Goal: Transaction & Acquisition: Purchase product/service

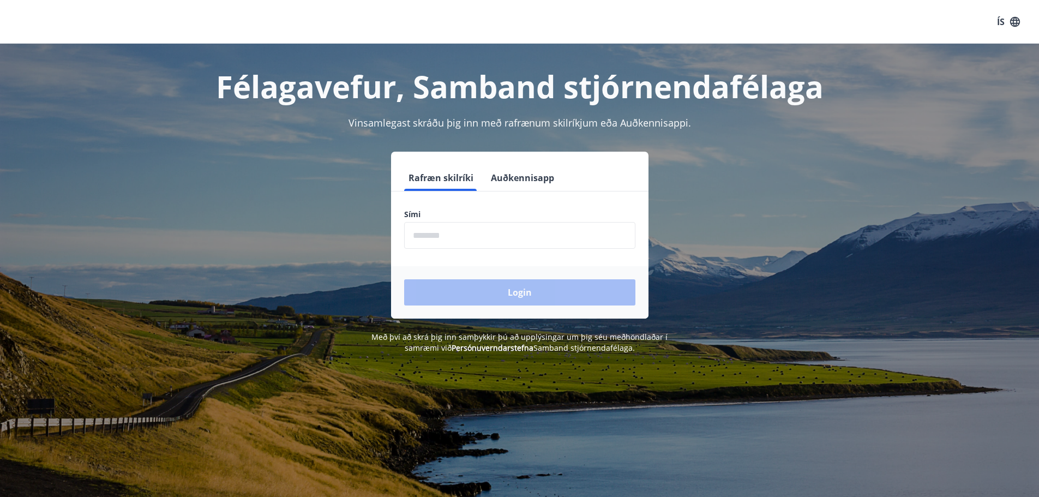
click at [477, 238] on input "phone" at bounding box center [519, 235] width 231 height 27
type input "********"
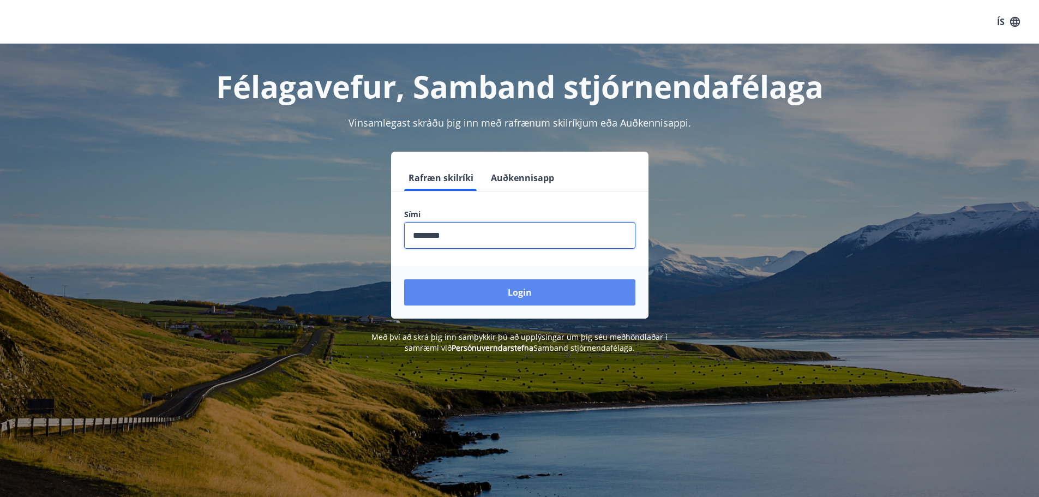
click at [518, 293] on button "Login" at bounding box center [519, 292] width 231 height 26
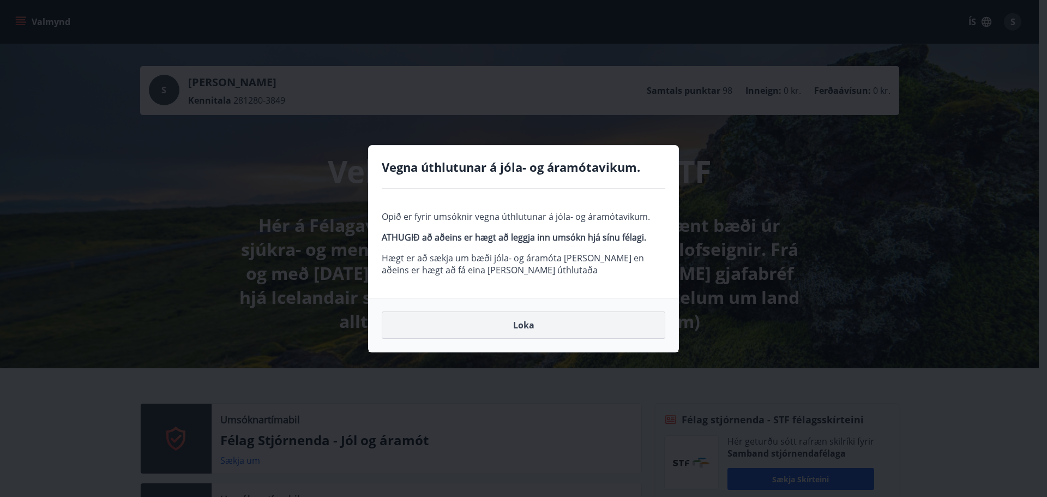
click at [530, 324] on button "Loka" at bounding box center [524, 324] width 284 height 27
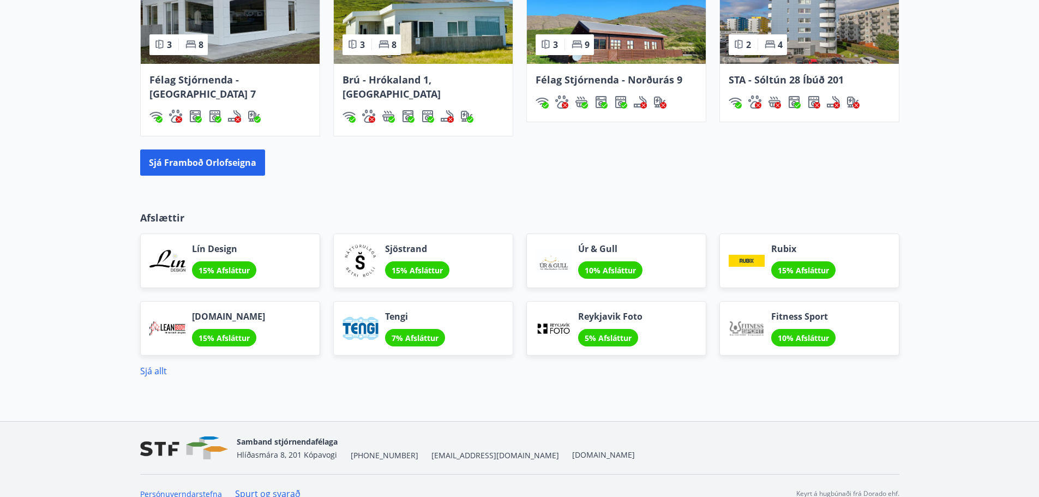
scroll to position [1292, 0]
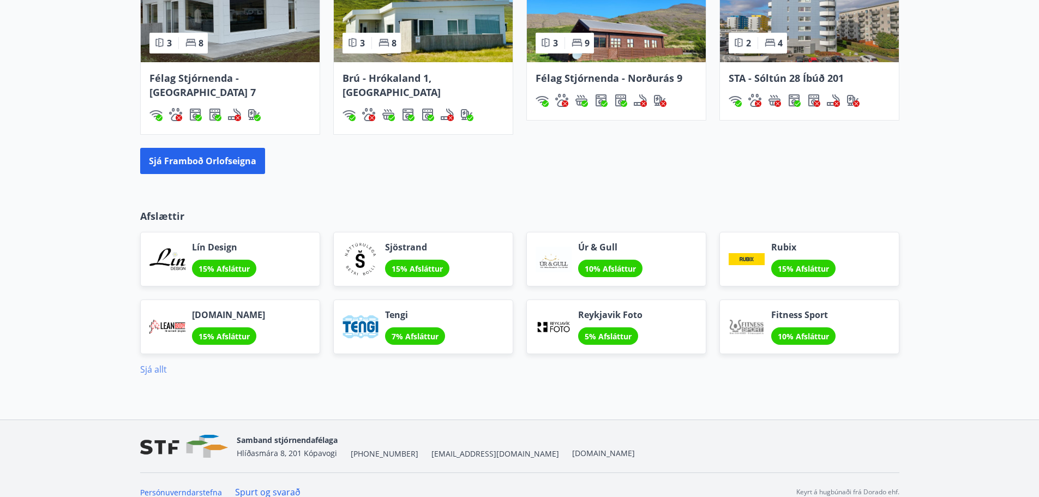
click at [148, 363] on link "Sjá allt" at bounding box center [153, 369] width 27 height 12
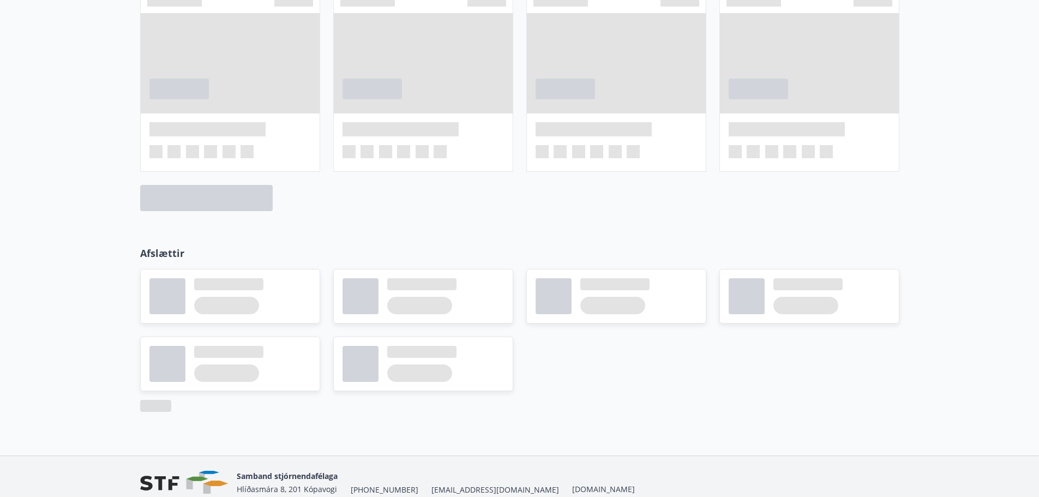
scroll to position [738, 0]
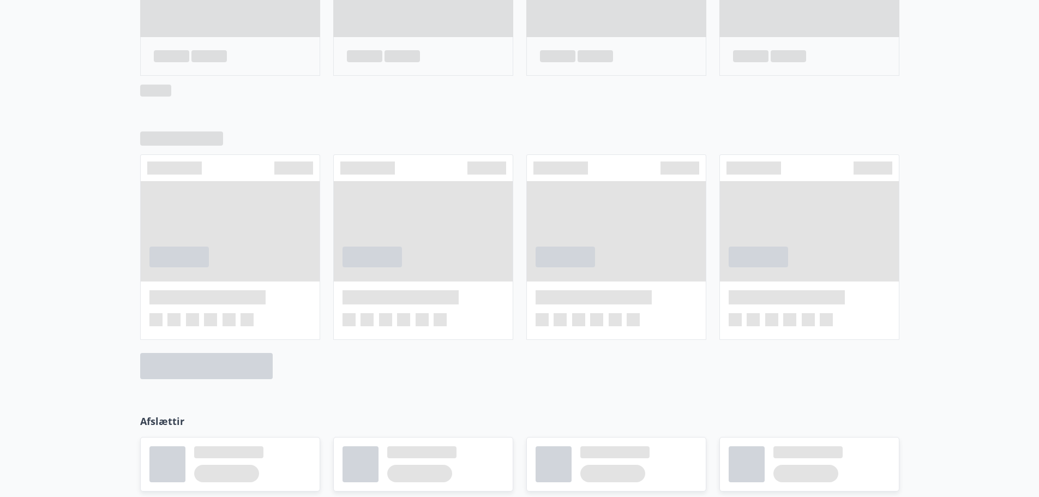
click at [426, 382] on div at bounding box center [519, 255] width 1039 height 282
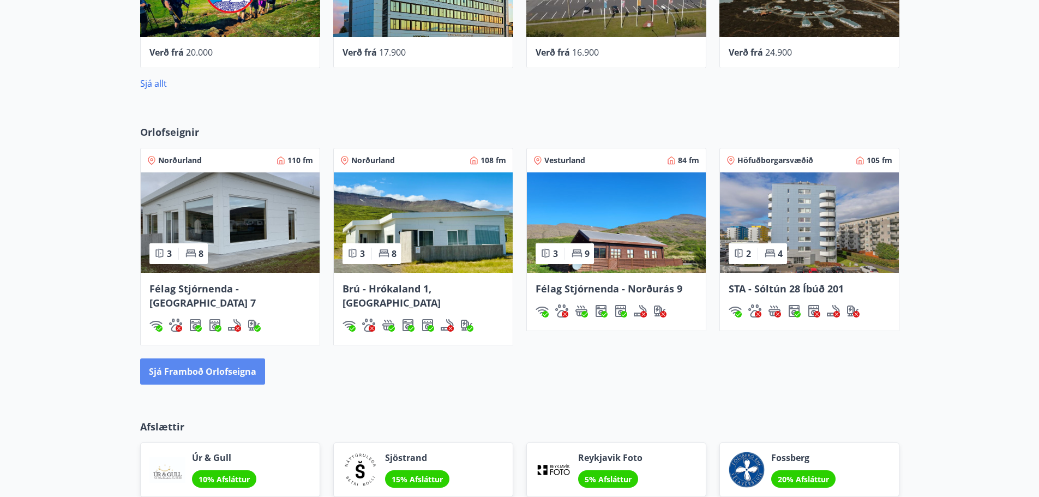
click at [232, 358] on button "Sjá framboð orlofseigna" at bounding box center [202, 371] width 125 height 26
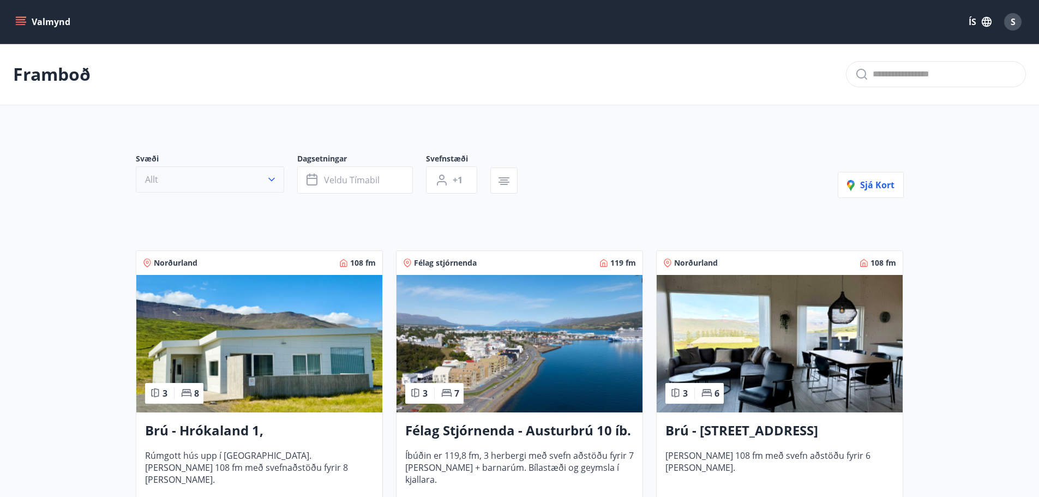
click at [266, 173] on button "Allt" at bounding box center [210, 179] width 148 height 26
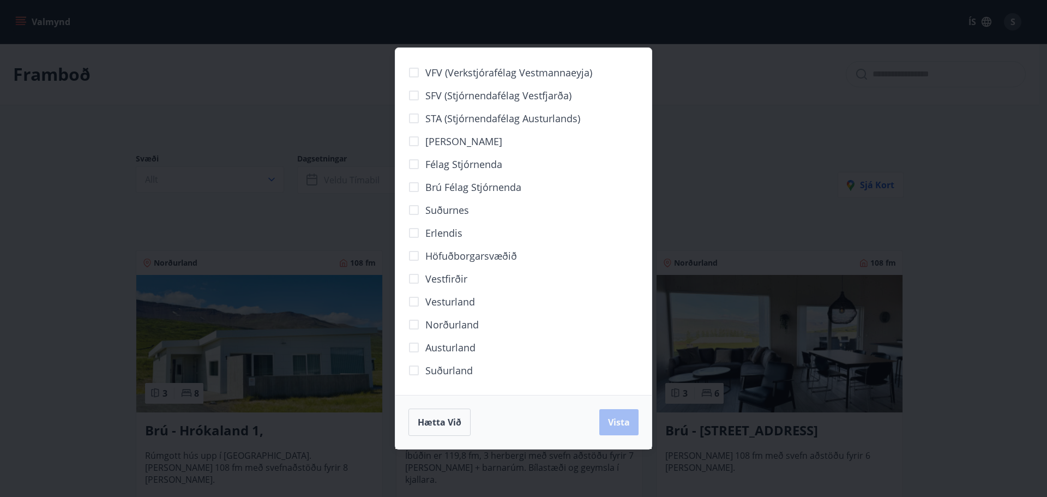
click at [453, 260] on span "Höfuðborgarsvæðið" at bounding box center [471, 256] width 92 height 14
click at [627, 423] on span "Vista" at bounding box center [619, 422] width 22 height 12
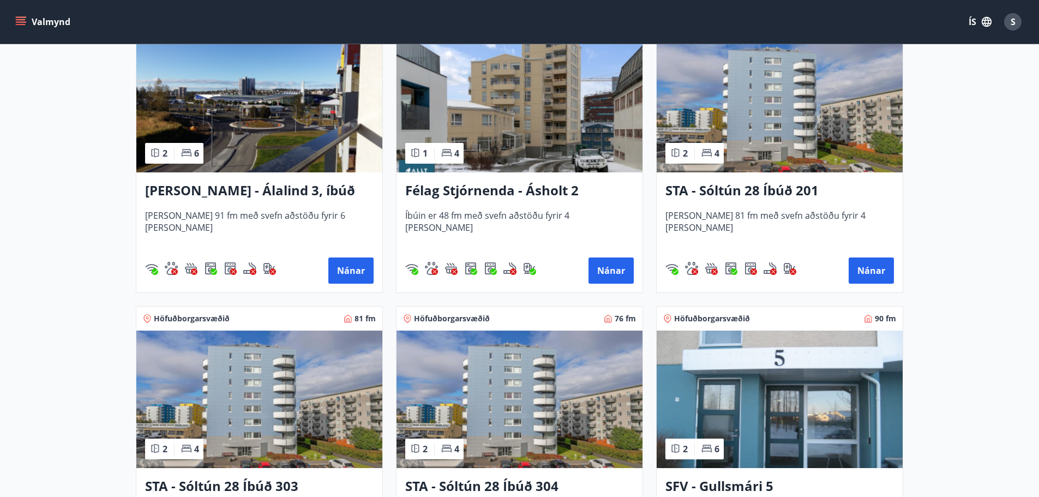
scroll to position [416, 0]
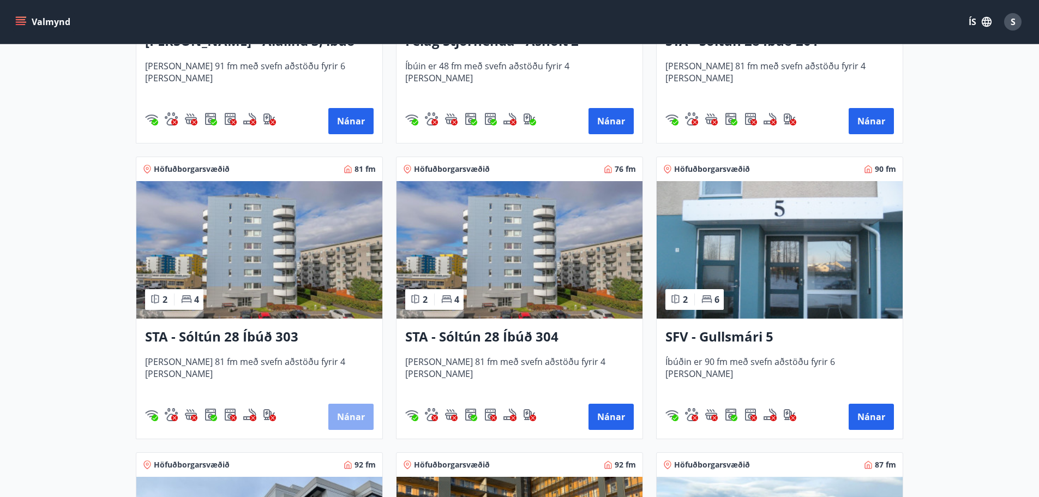
click at [334, 415] on button "Nánar" at bounding box center [350, 417] width 45 height 26
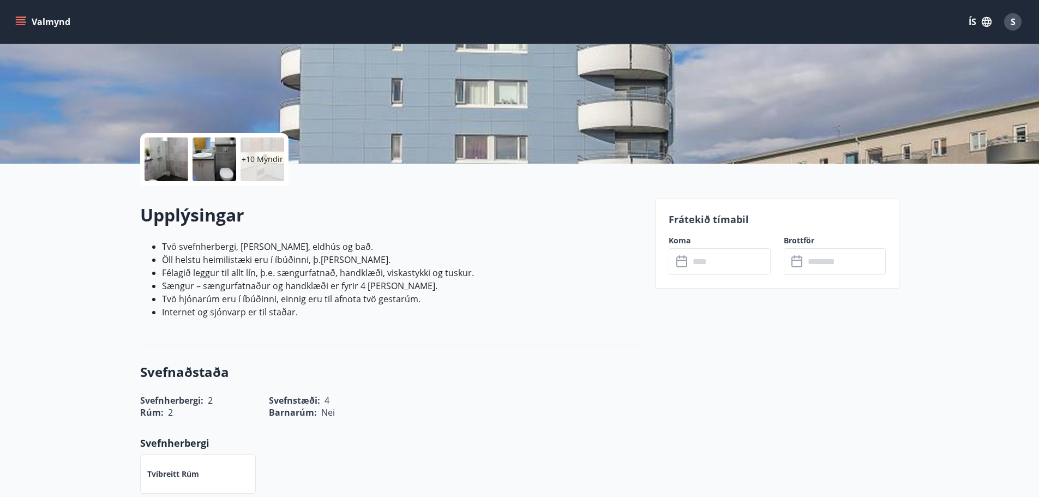
scroll to position [218, 0]
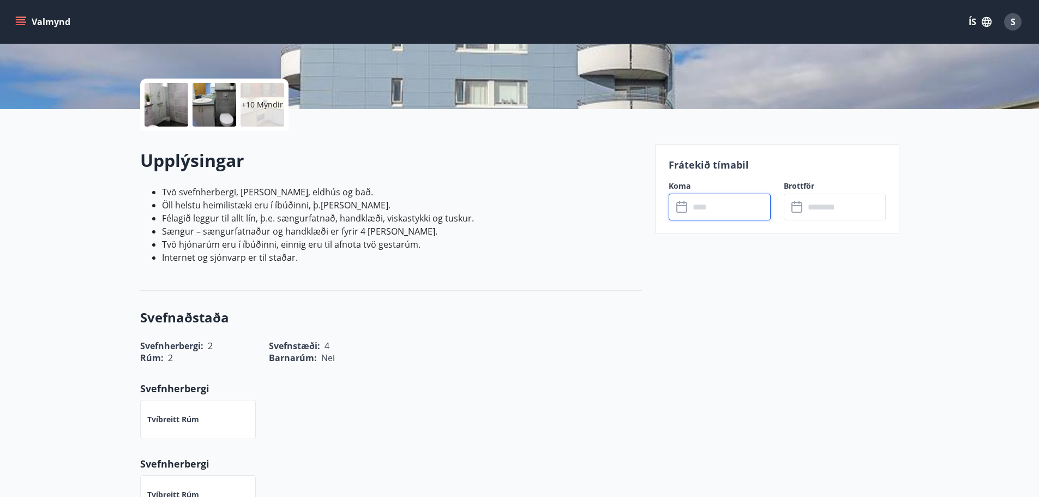
click at [705, 206] on input "text" at bounding box center [729, 207] width 81 height 27
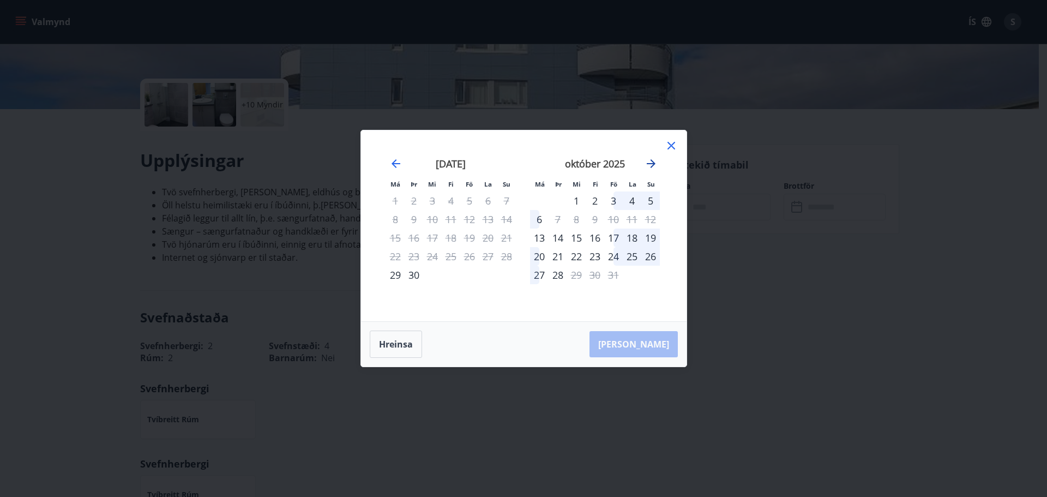
click at [650, 161] on icon "Move forward to switch to the next month." at bounding box center [651, 163] width 13 height 13
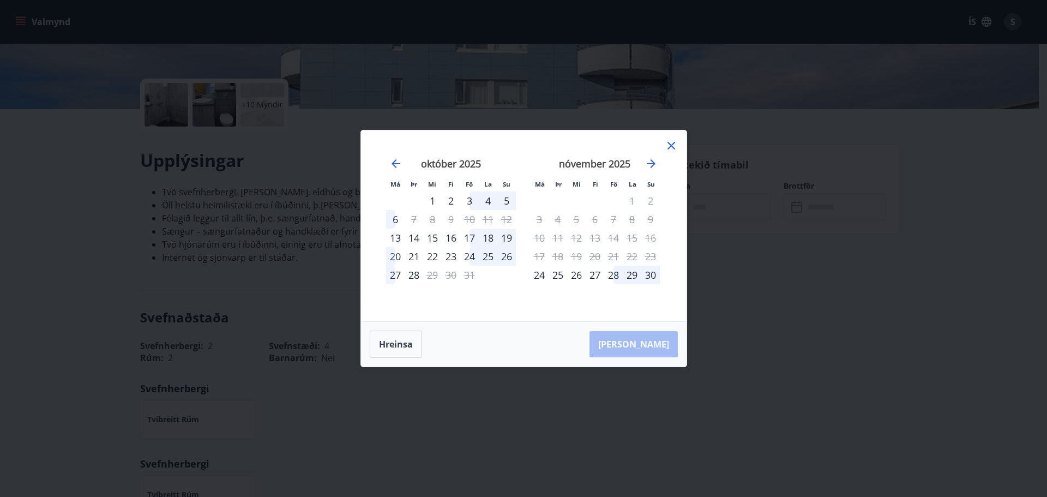
click at [633, 276] on div "29" at bounding box center [632, 275] width 19 height 19
click at [648, 161] on icon "Move forward to switch to the next month." at bounding box center [651, 163] width 13 height 13
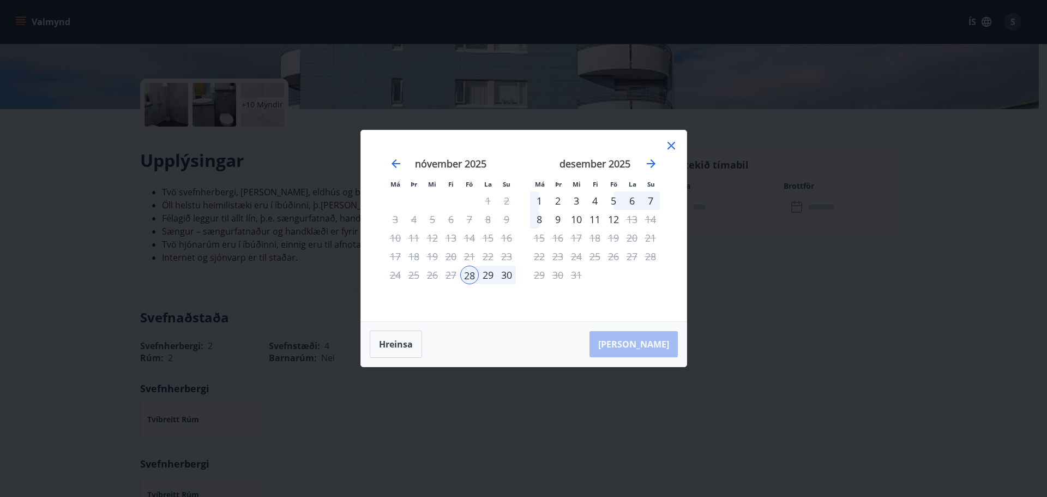
click at [467, 276] on div "28" at bounding box center [469, 275] width 19 height 19
click at [483, 273] on div "29" at bounding box center [488, 275] width 19 height 19
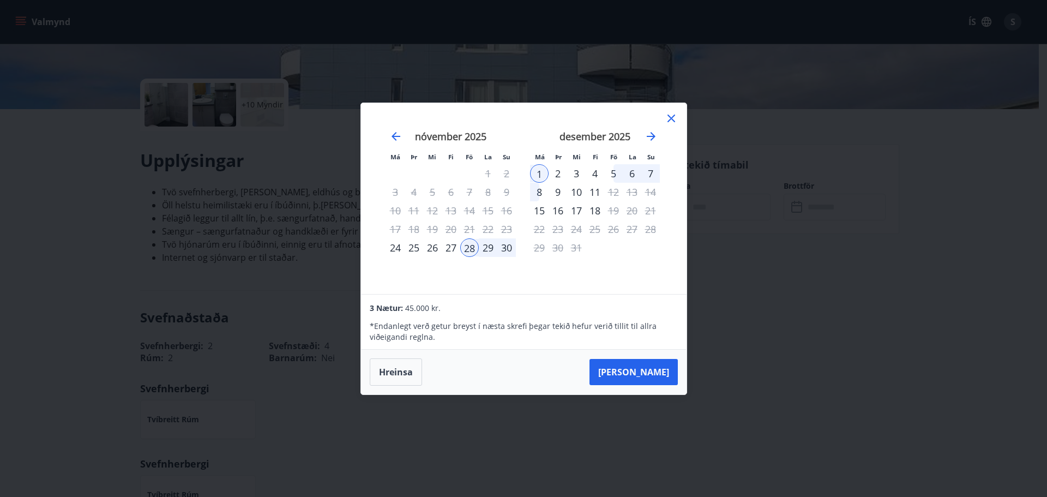
click at [470, 246] on div "28" at bounding box center [469, 247] width 19 height 19
click at [388, 368] on button "Hreinsa" at bounding box center [396, 371] width 52 height 27
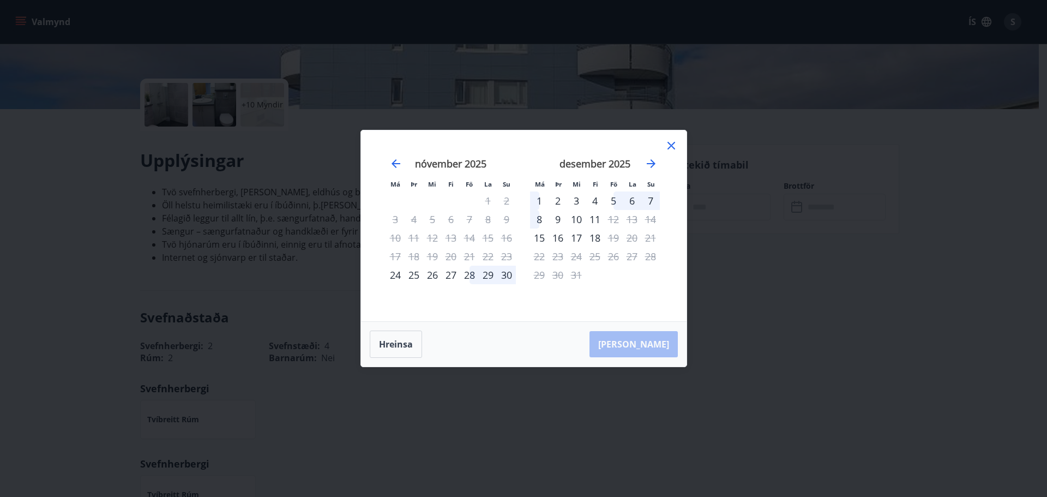
click at [489, 273] on div "29" at bounding box center [488, 275] width 19 height 19
click at [479, 273] on div "29" at bounding box center [488, 275] width 19 height 19
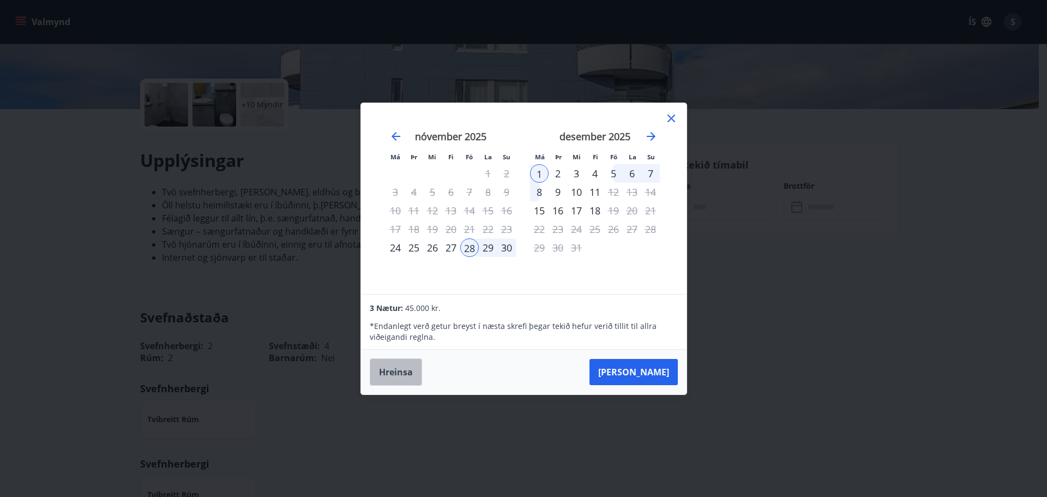
click at [387, 374] on button "Hreinsa" at bounding box center [396, 371] width 52 height 27
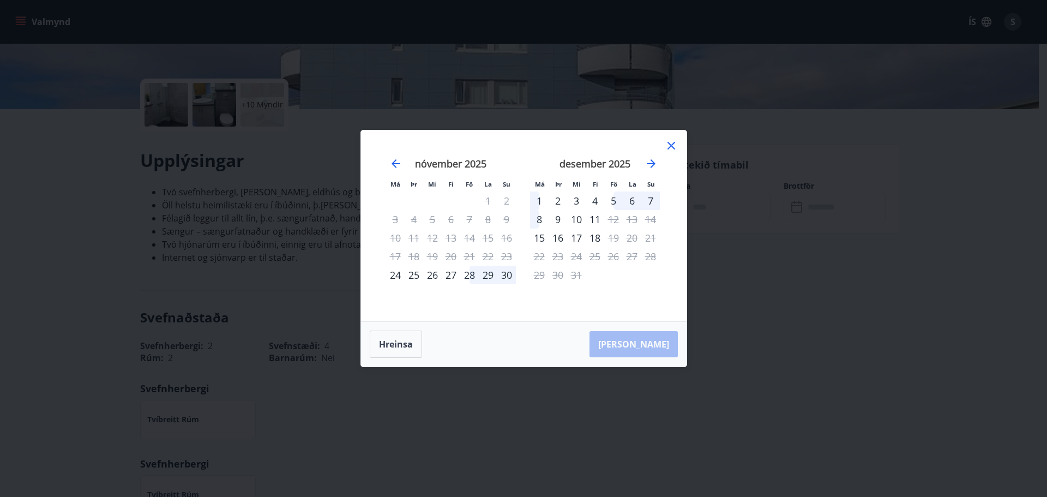
click at [506, 272] on div "30" at bounding box center [506, 275] width 19 height 19
click at [487, 274] on div "29" at bounding box center [488, 275] width 19 height 19
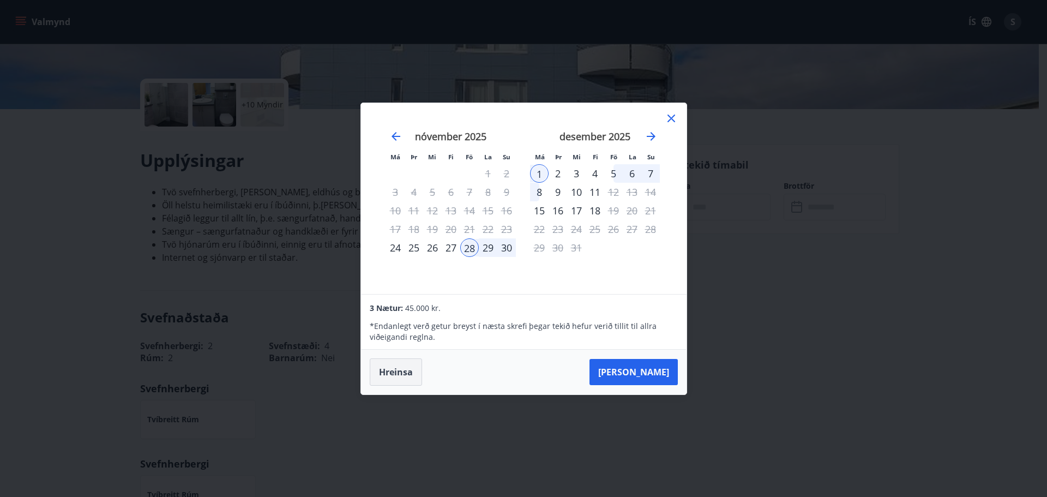
click at [405, 370] on button "Hreinsa" at bounding box center [396, 371] width 52 height 27
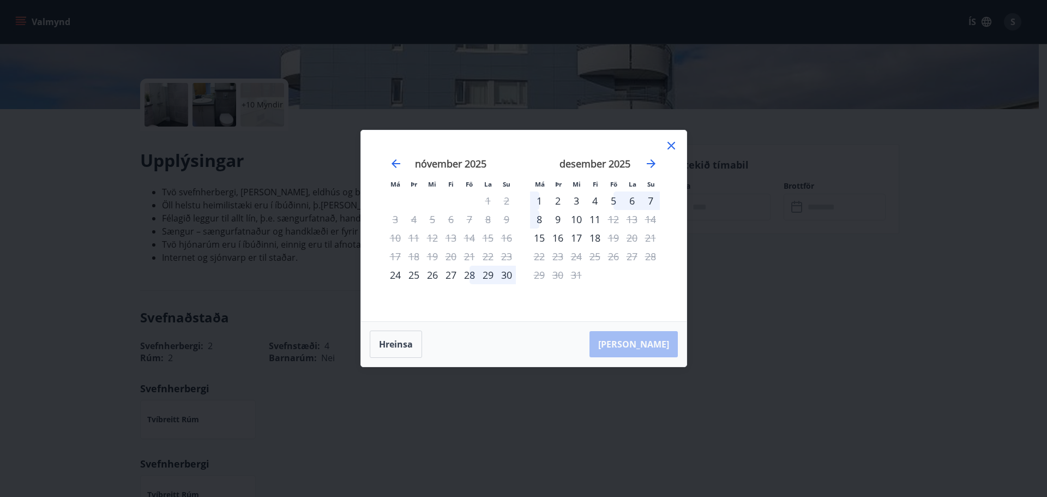
click at [476, 272] on div "28" at bounding box center [469, 275] width 19 height 19
click at [610, 194] on div "5" at bounding box center [613, 200] width 19 height 19
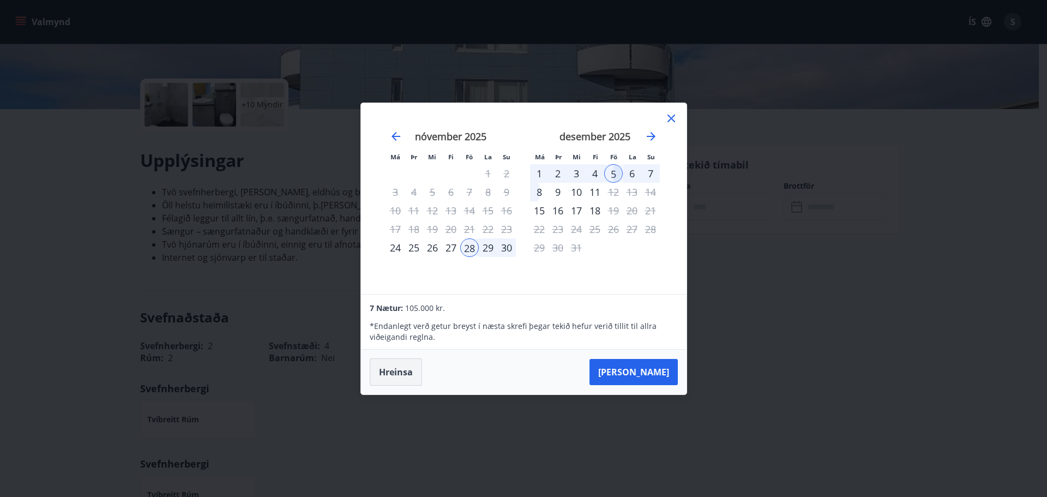
click at [395, 363] on button "Hreinsa" at bounding box center [396, 371] width 52 height 27
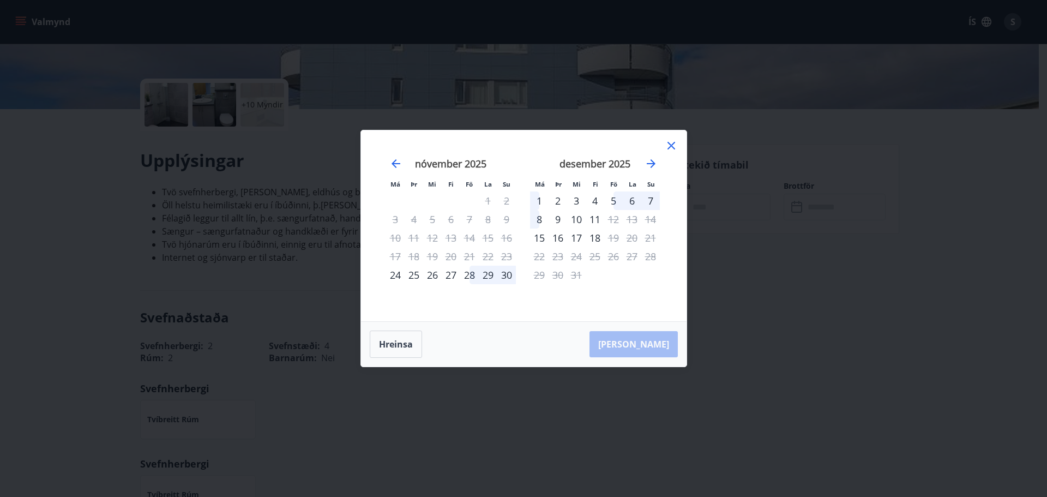
click at [484, 275] on div "29" at bounding box center [488, 275] width 19 height 19
click at [505, 274] on div "30" at bounding box center [506, 275] width 19 height 19
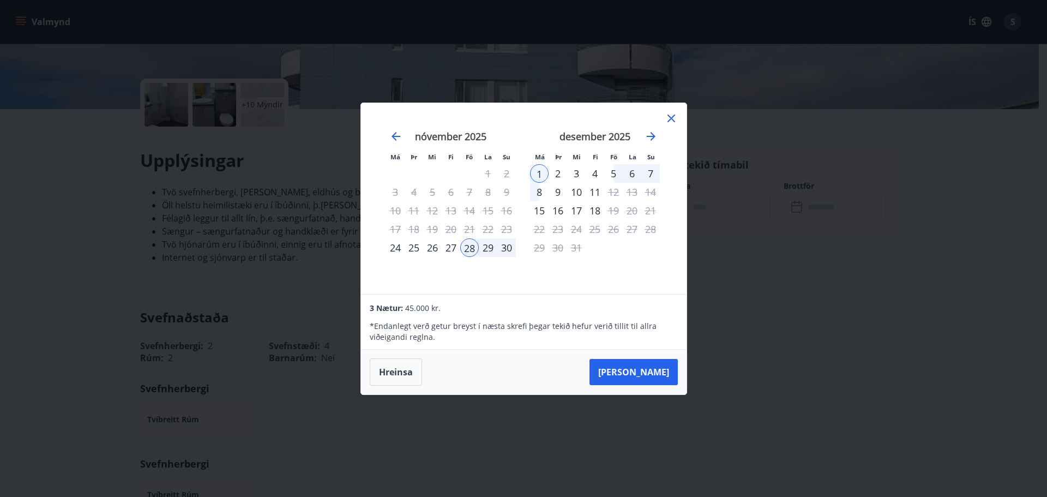
click at [483, 245] on div "29" at bounding box center [488, 247] width 19 height 19
click at [401, 374] on button "Hreinsa" at bounding box center [396, 371] width 52 height 27
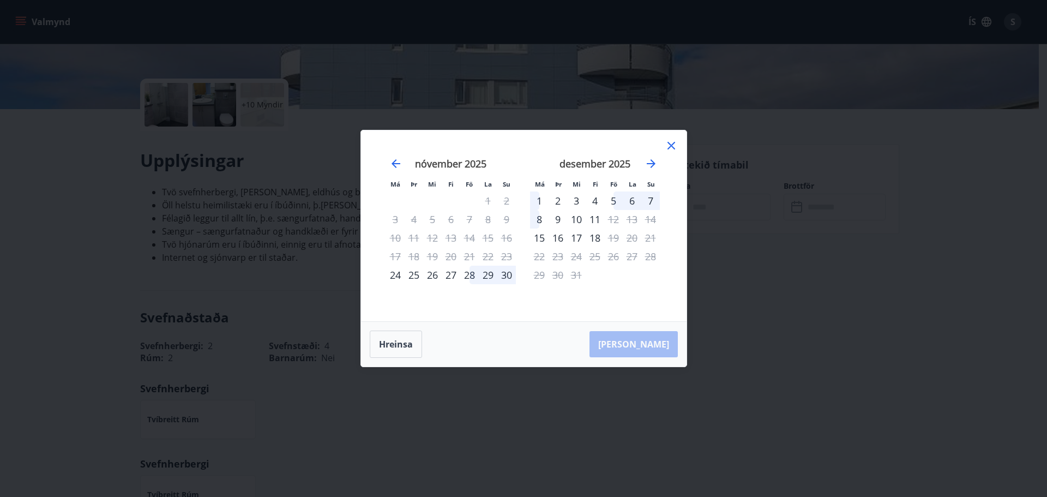
click at [484, 274] on div "29" at bounding box center [488, 275] width 19 height 19
click at [462, 273] on div "28" at bounding box center [469, 275] width 19 height 19
click at [489, 273] on div "29" at bounding box center [488, 275] width 19 height 19
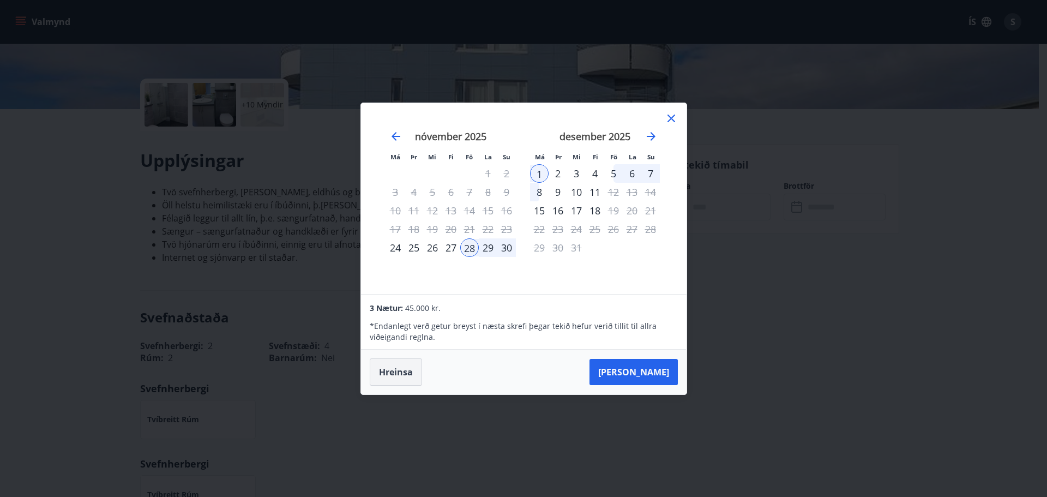
click at [396, 374] on button "Hreinsa" at bounding box center [396, 371] width 52 height 27
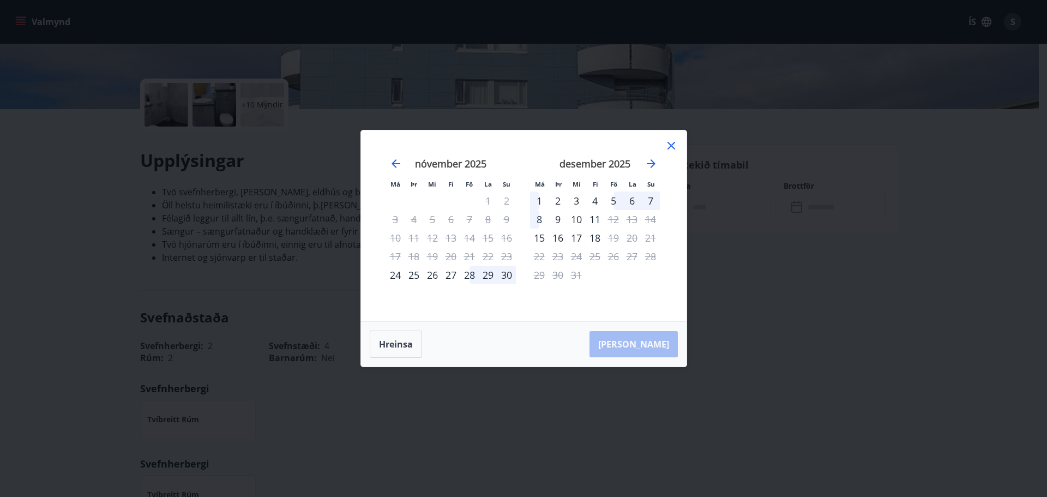
click at [667, 145] on icon at bounding box center [671, 145] width 13 height 13
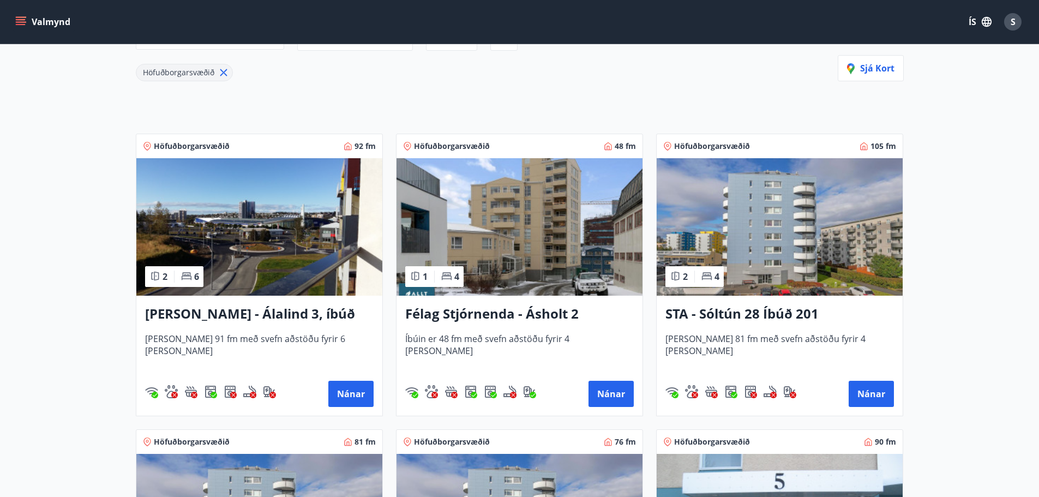
scroll to position [164, 0]
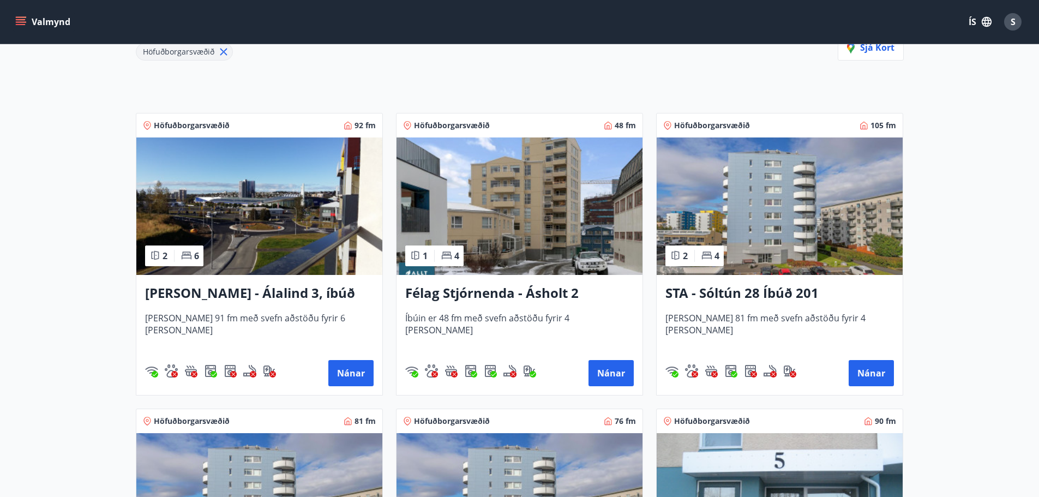
click at [520, 229] on img at bounding box center [519, 205] width 246 height 137
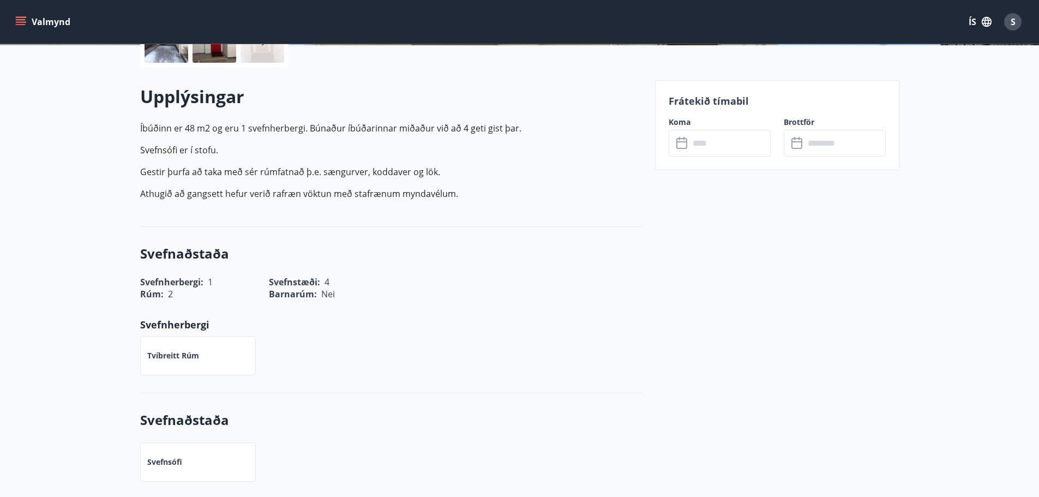
scroll to position [282, 0]
click at [708, 138] on input "text" at bounding box center [729, 142] width 81 height 27
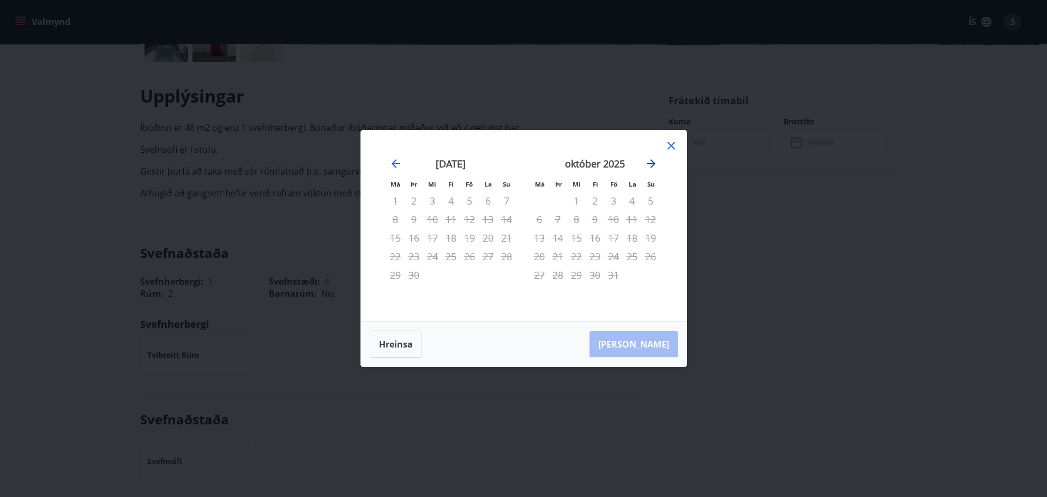
click at [653, 161] on icon "Move forward to switch to the next month." at bounding box center [651, 163] width 9 height 9
click at [649, 162] on icon "Move forward to switch to the next month." at bounding box center [651, 163] width 13 height 13
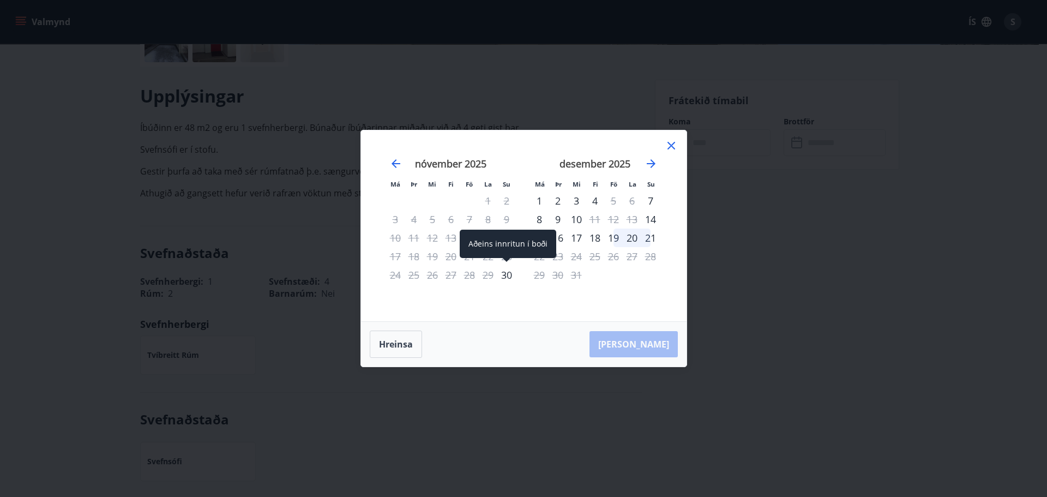
click at [504, 275] on div "30" at bounding box center [506, 275] width 19 height 19
click at [539, 199] on div "1" at bounding box center [539, 200] width 19 height 19
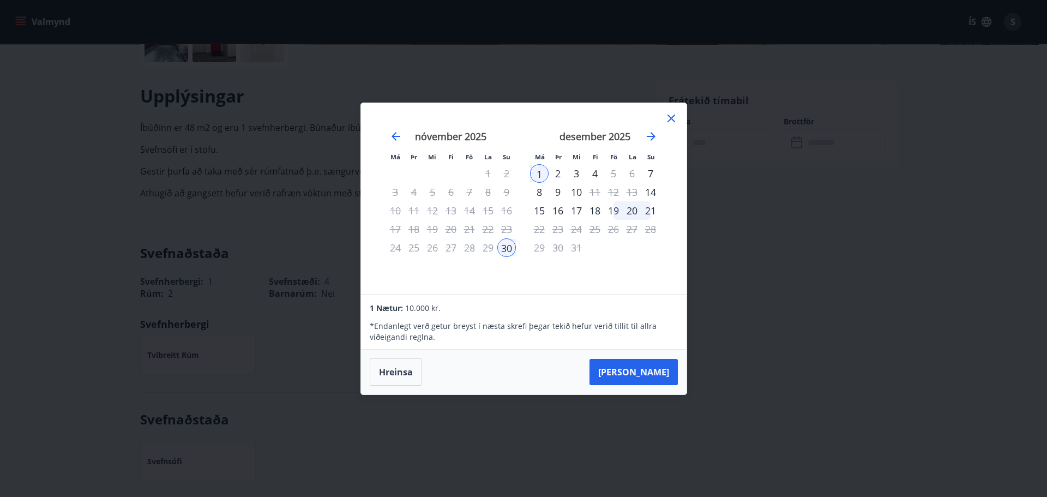
click at [669, 119] on icon at bounding box center [671, 118] width 13 height 13
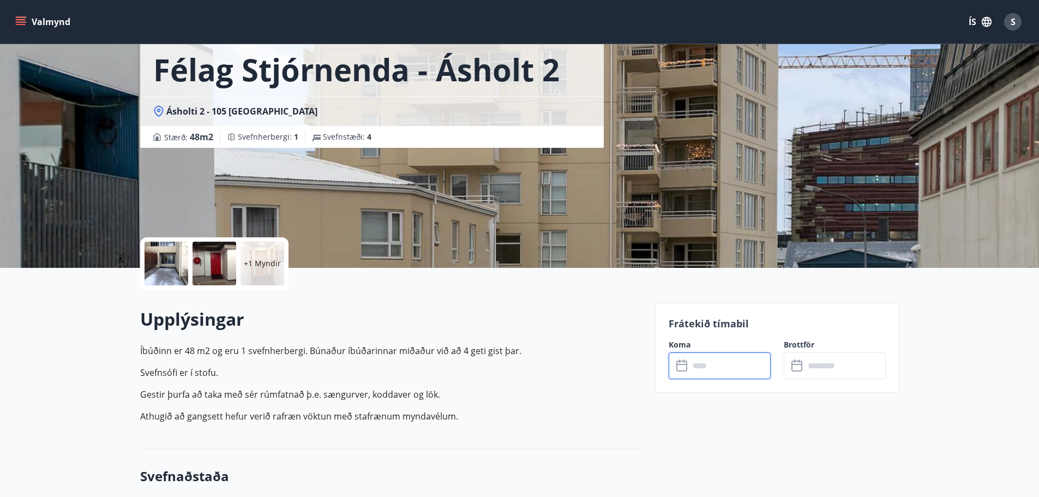
scroll to position [0, 0]
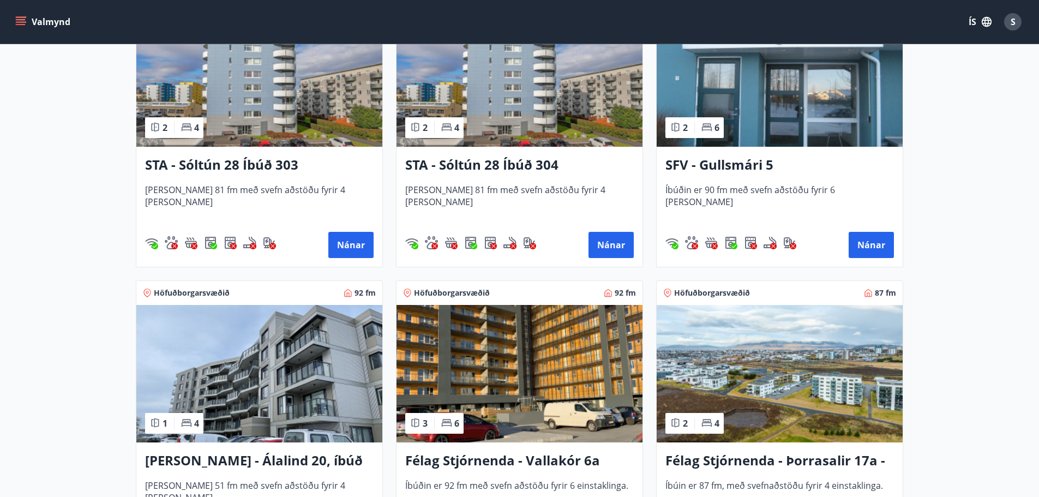
scroll to position [545, 0]
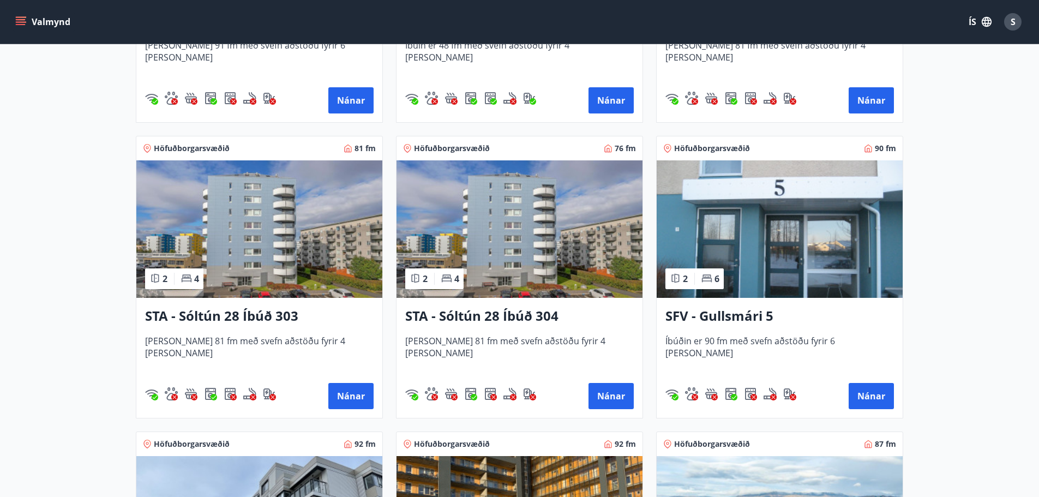
click at [483, 232] on img at bounding box center [519, 228] width 246 height 137
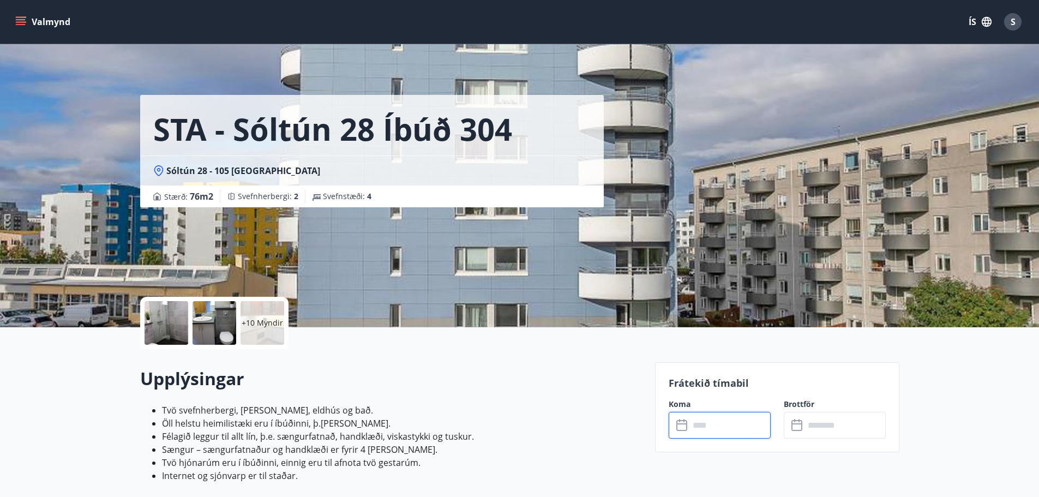
click at [728, 429] on input "text" at bounding box center [729, 425] width 81 height 27
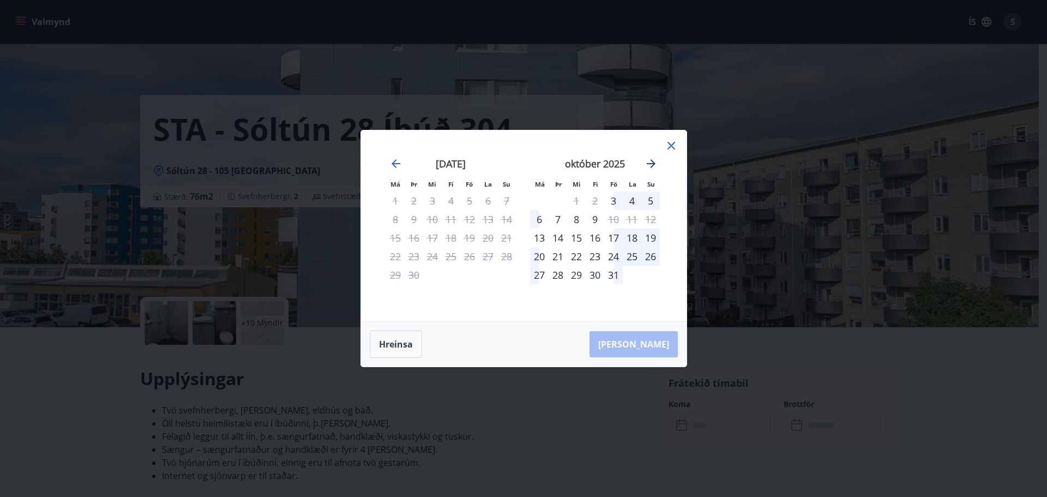
click at [650, 159] on icon "Move forward to switch to the next month." at bounding box center [651, 163] width 13 height 13
click at [634, 274] on div "29" at bounding box center [632, 275] width 19 height 19
click at [630, 268] on div "29" at bounding box center [632, 275] width 19 height 19
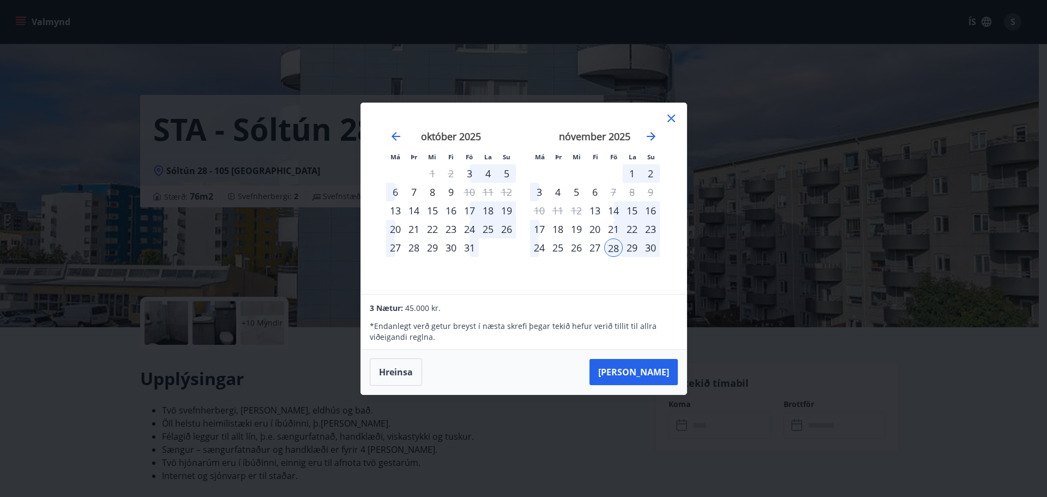
click at [671, 113] on icon at bounding box center [671, 118] width 13 height 13
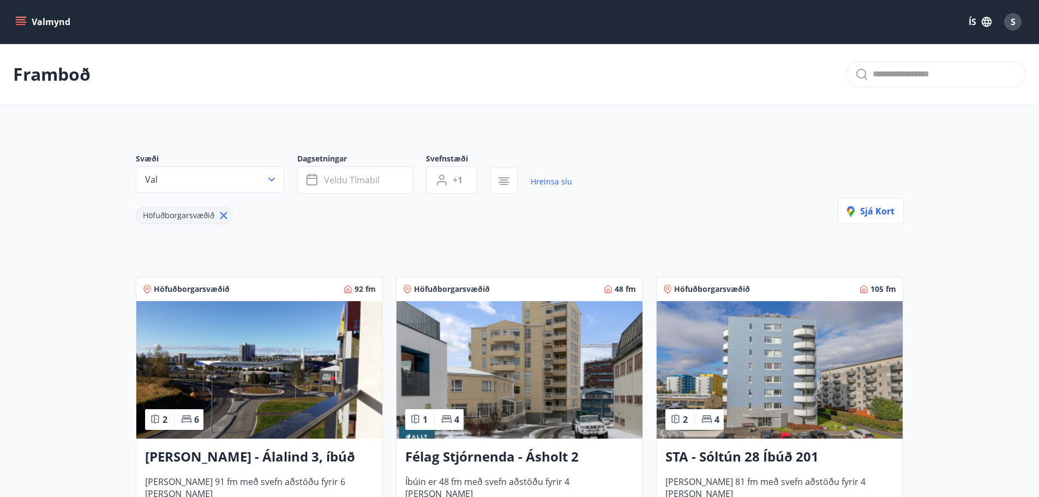
click at [19, 24] on icon "menu" at bounding box center [21, 24] width 10 height 1
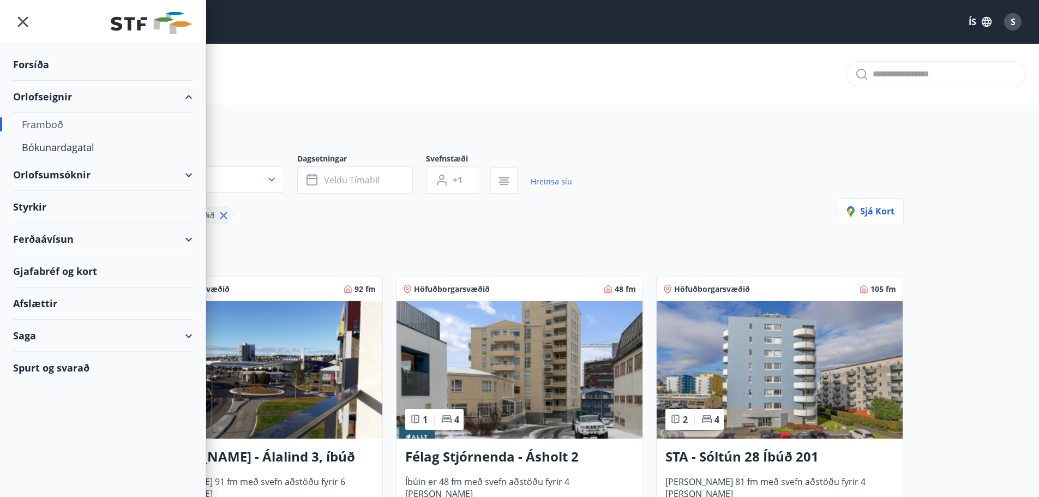
click at [183, 239] on div "Ferðaávísun" at bounding box center [102, 239] width 179 height 32
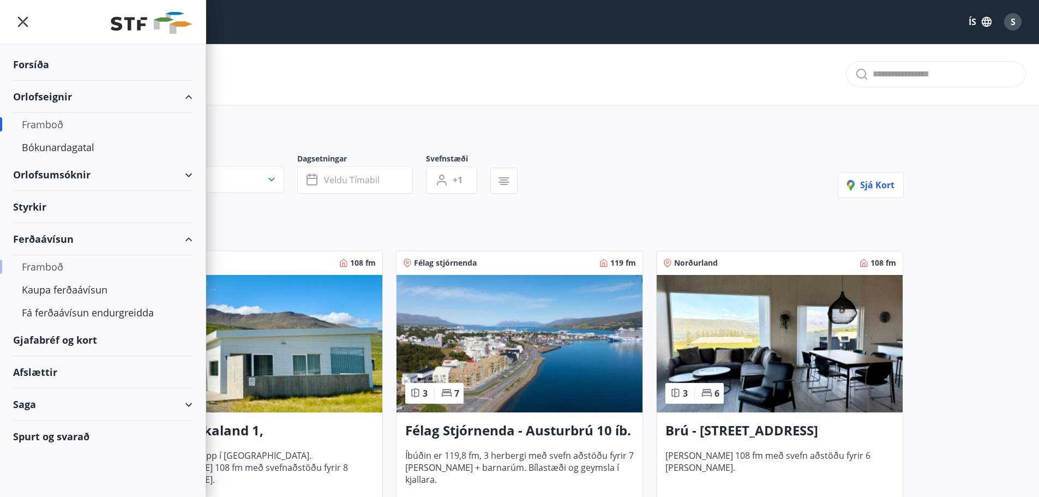
click at [56, 263] on div "Framboð" at bounding box center [103, 266] width 162 height 23
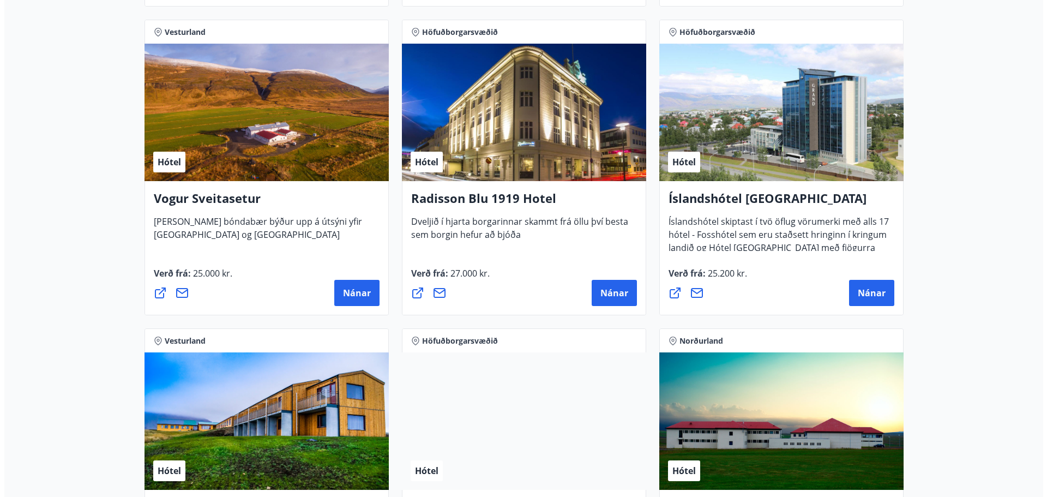
scroll to position [1963, 0]
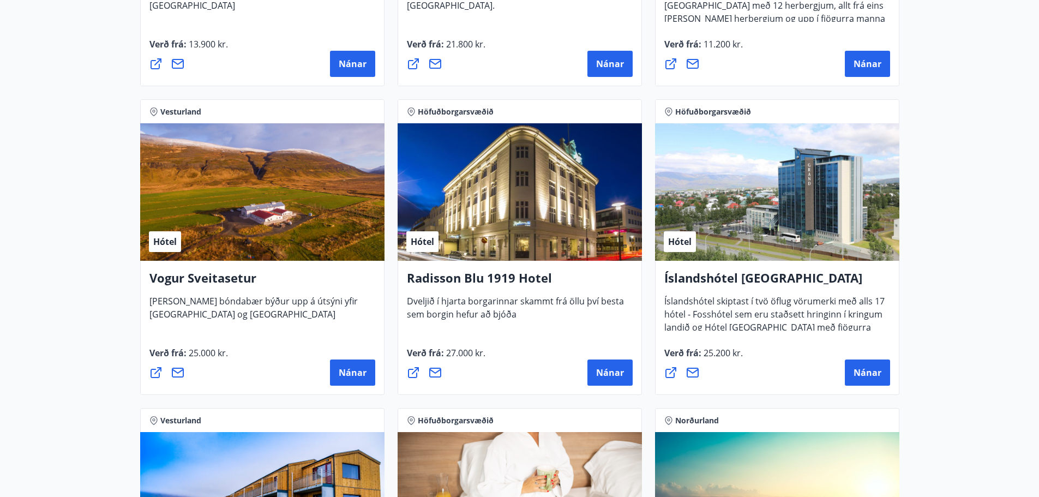
drag, startPoint x: 472, startPoint y: 171, endPoint x: 957, endPoint y: 222, distance: 486.9
click at [606, 369] on span "Nánar" at bounding box center [610, 372] width 28 height 12
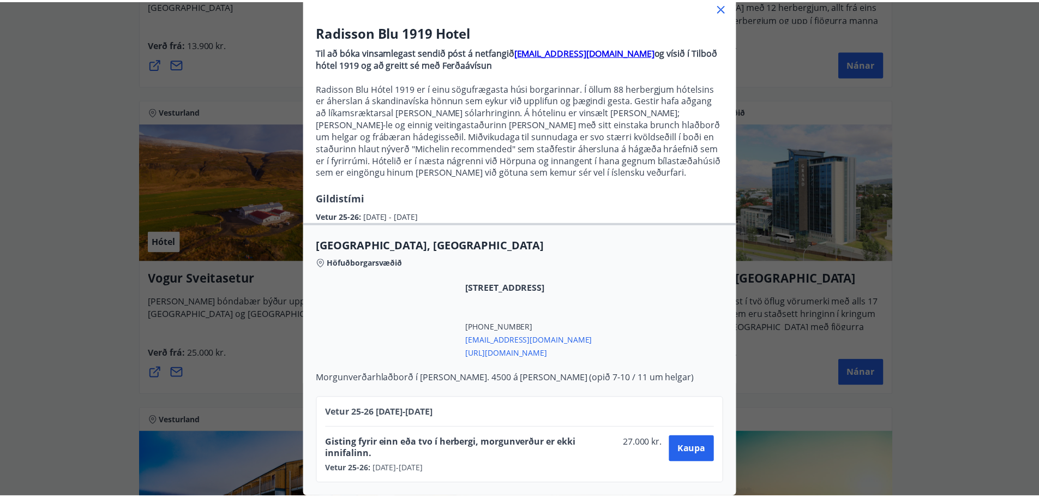
scroll to position [27, 0]
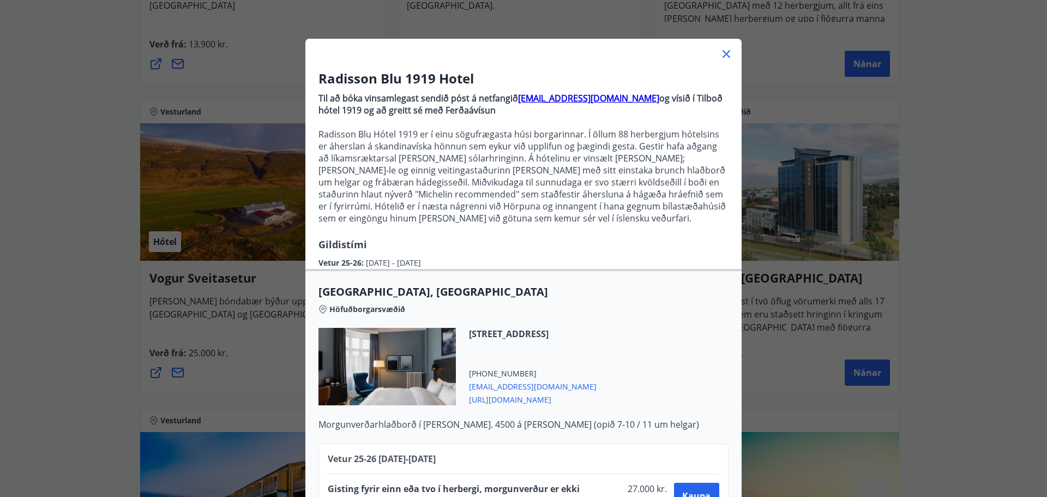
click at [727, 54] on icon at bounding box center [726, 53] width 13 height 13
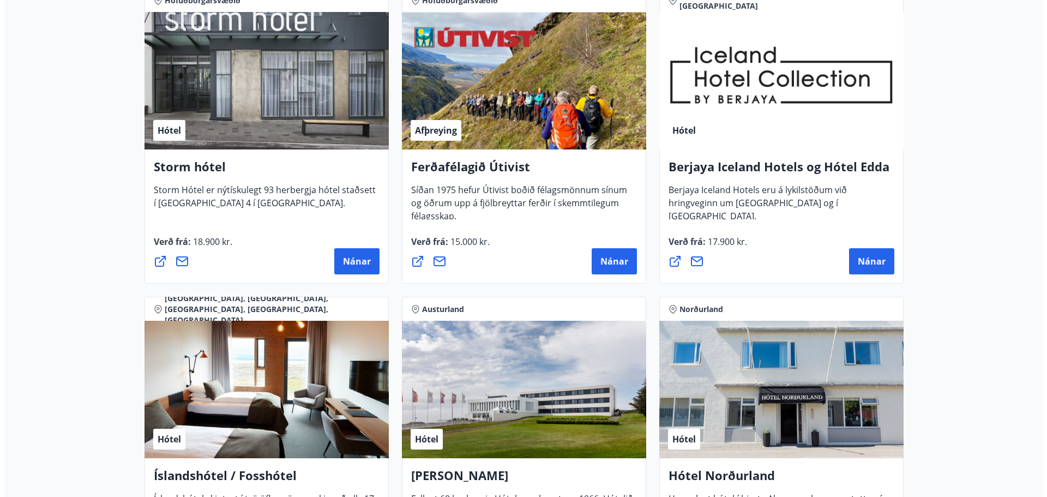
scroll to position [1145, 0]
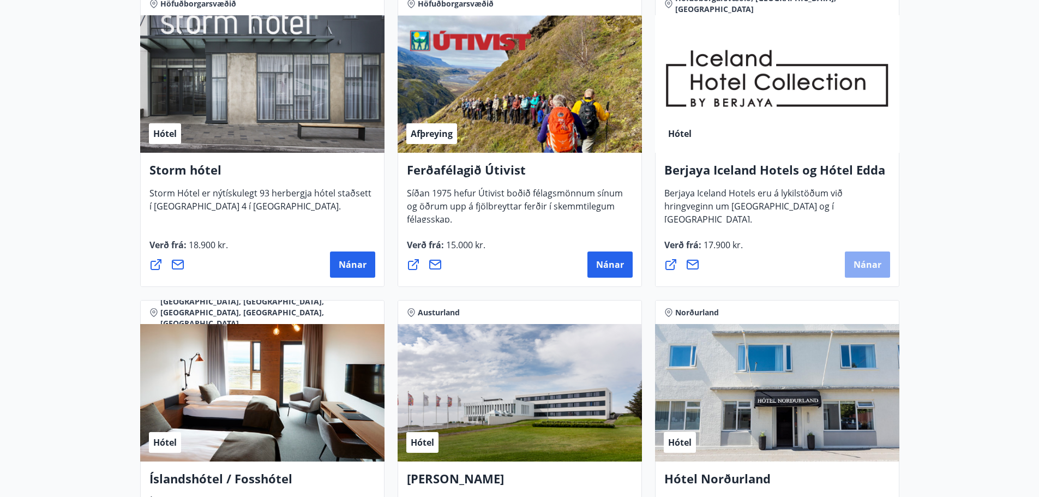
click at [853, 258] on button "Nánar" at bounding box center [867, 264] width 45 height 26
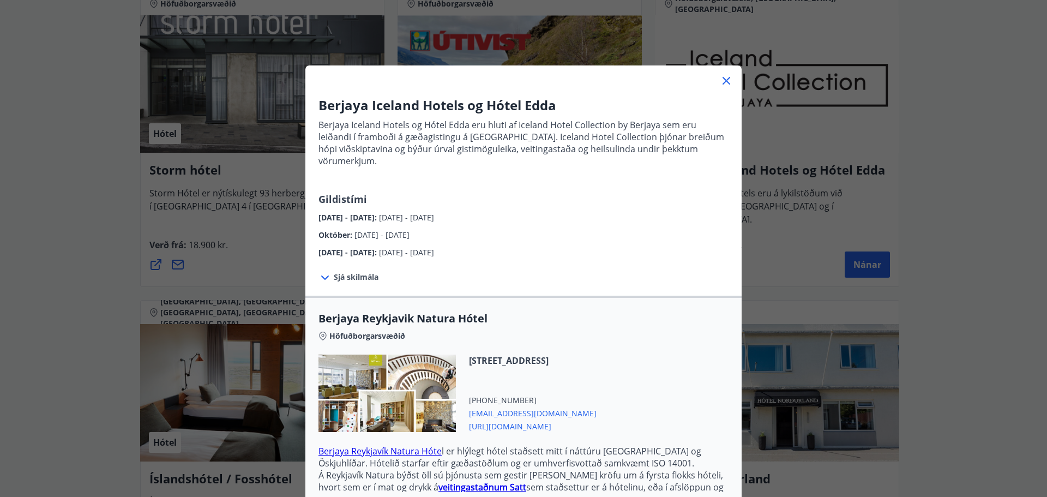
click at [321, 271] on icon at bounding box center [324, 277] width 13 height 13
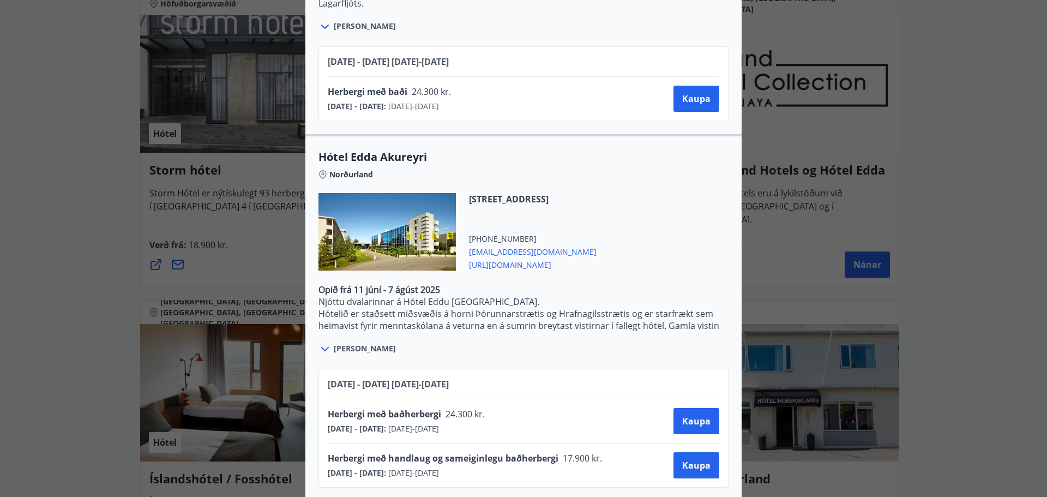
scroll to position [1926, 0]
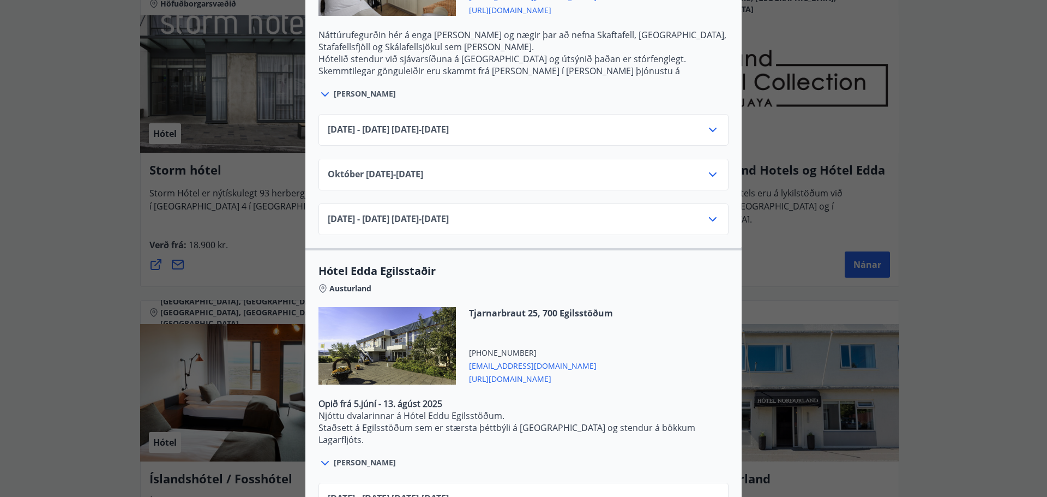
click at [955, 128] on div "Berjaya Iceland Hotels og Hótel Edda Berjaya Iceland Hotels og Hótel Edda eru h…" at bounding box center [523, 248] width 1047 height 497
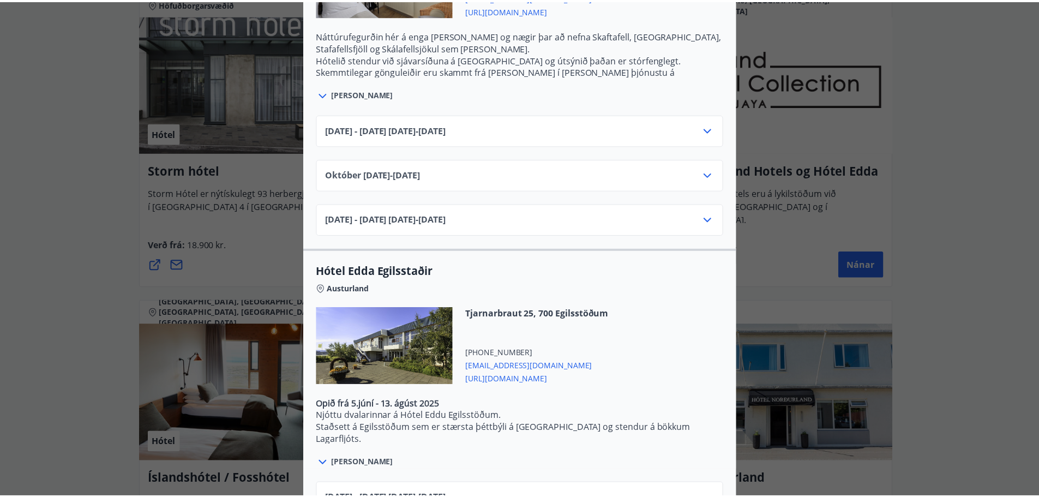
scroll to position [0, 0]
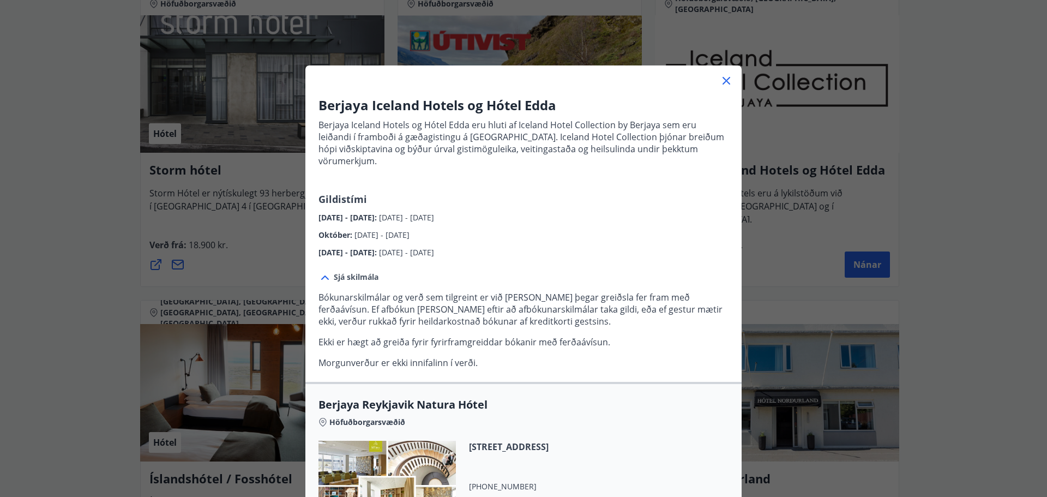
click at [725, 76] on icon at bounding box center [726, 80] width 13 height 13
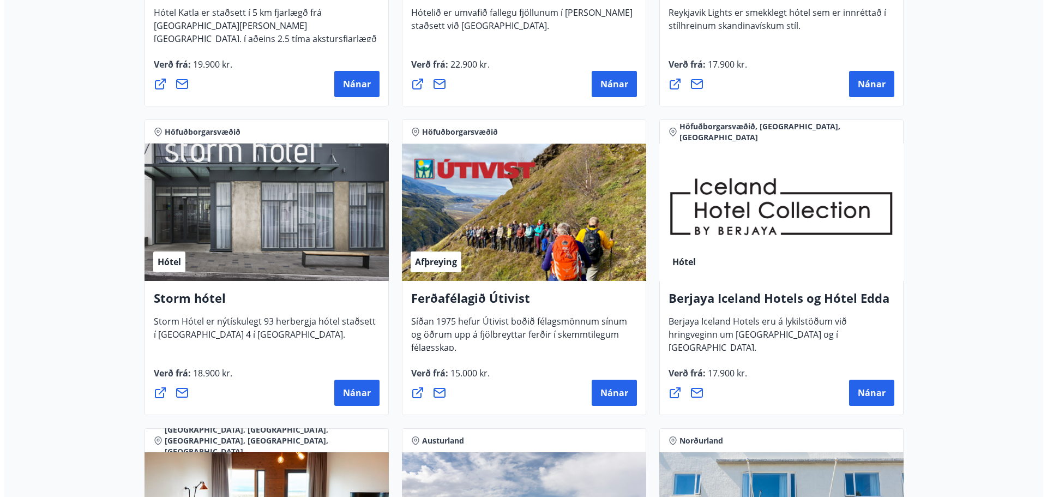
scroll to position [1036, 0]
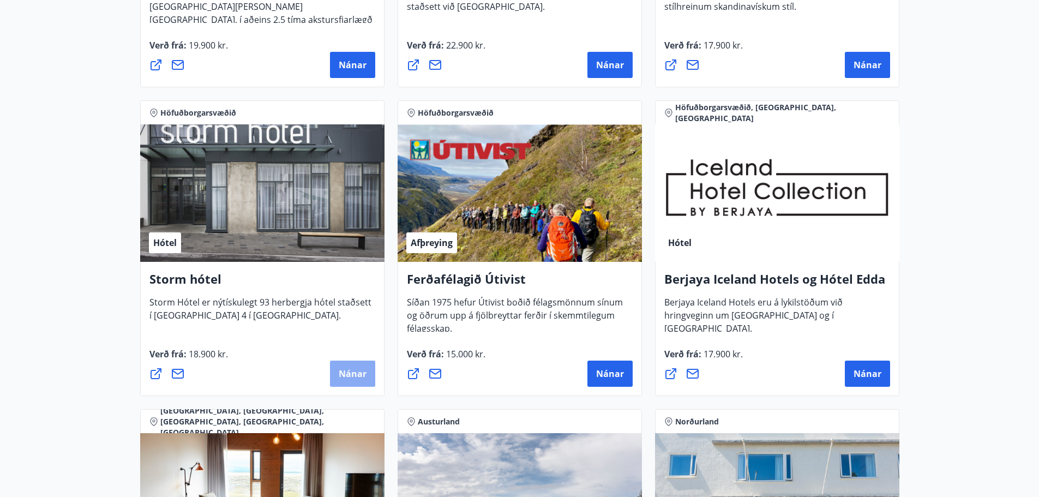
click at [347, 373] on span "Nánar" at bounding box center [353, 374] width 28 height 12
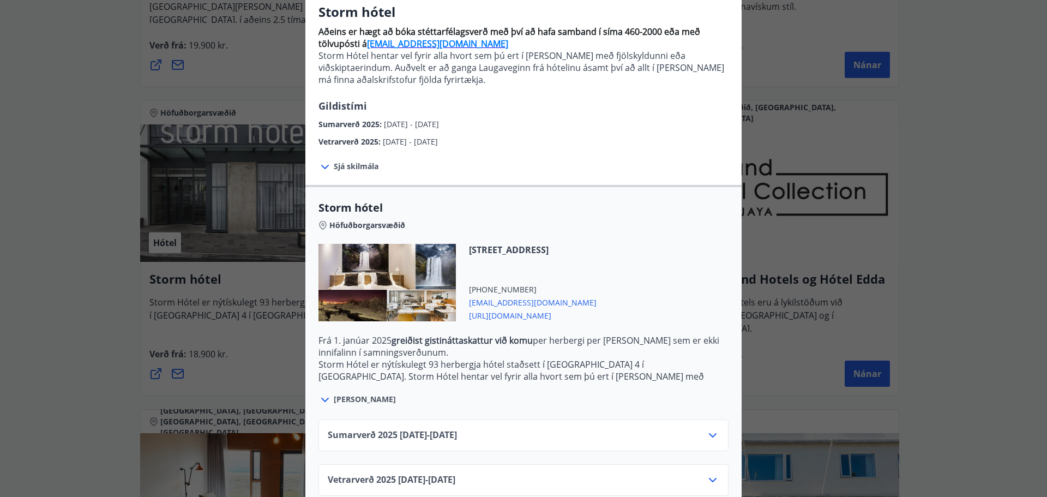
scroll to position [109, 0]
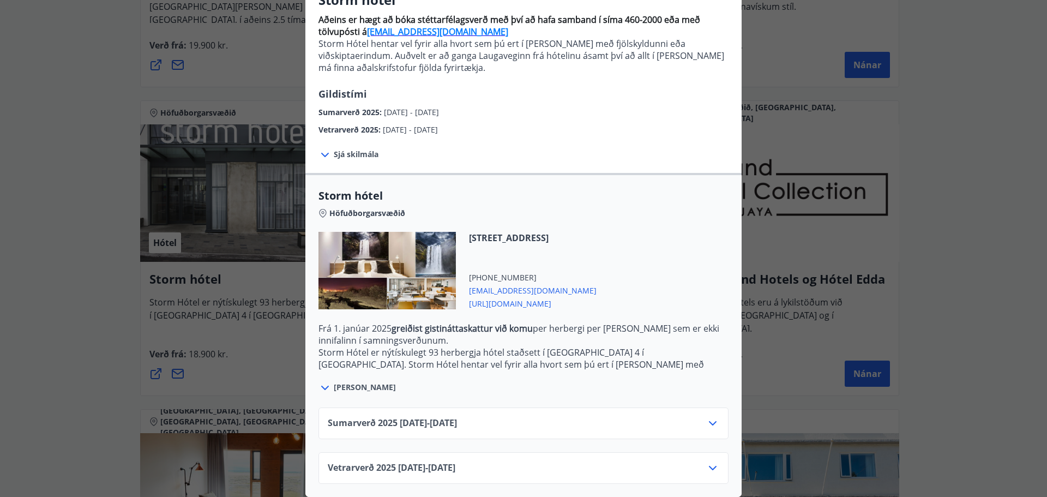
click at [324, 152] on icon at bounding box center [324, 154] width 13 height 13
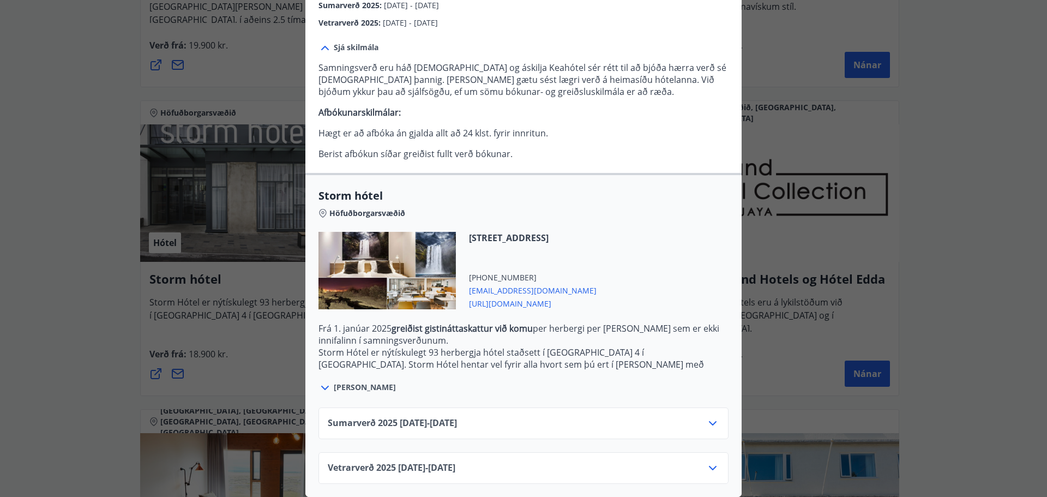
scroll to position [220, 0]
click at [711, 466] on icon at bounding box center [713, 468] width 8 height 4
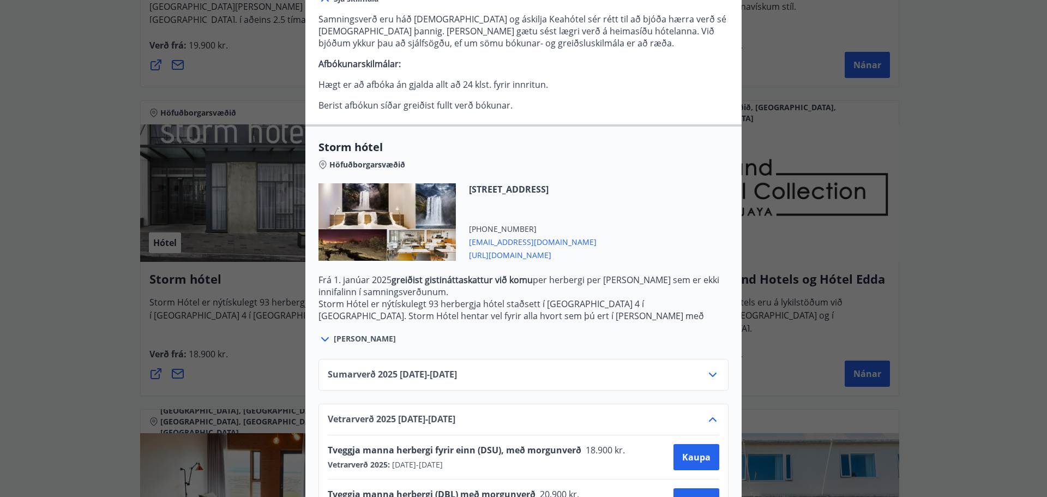
scroll to position [309, 0]
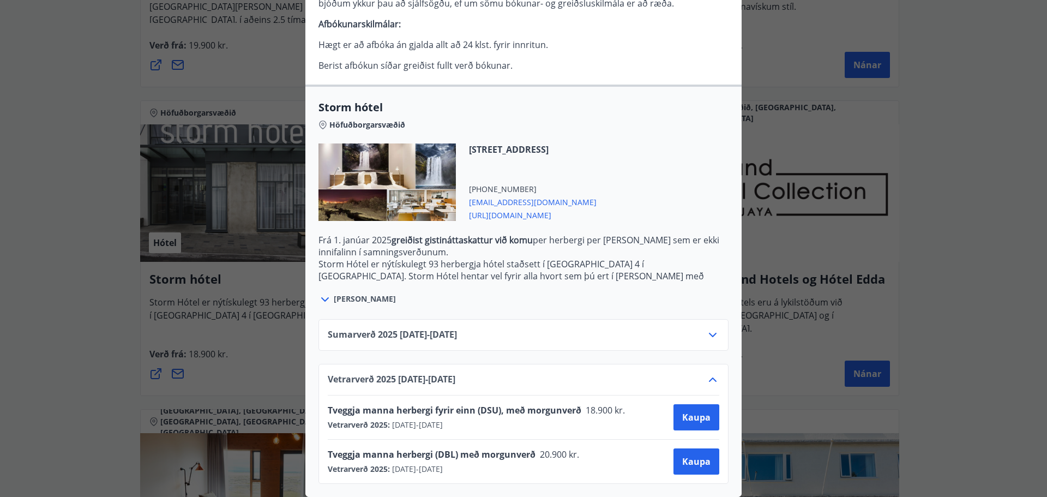
click at [710, 328] on icon at bounding box center [712, 334] width 13 height 13
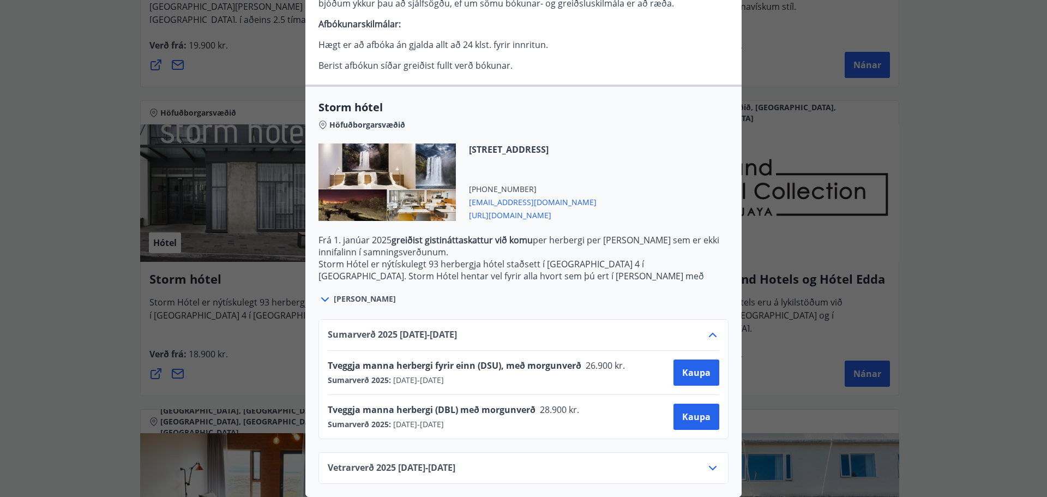
click at [706, 328] on icon at bounding box center [712, 334] width 13 height 13
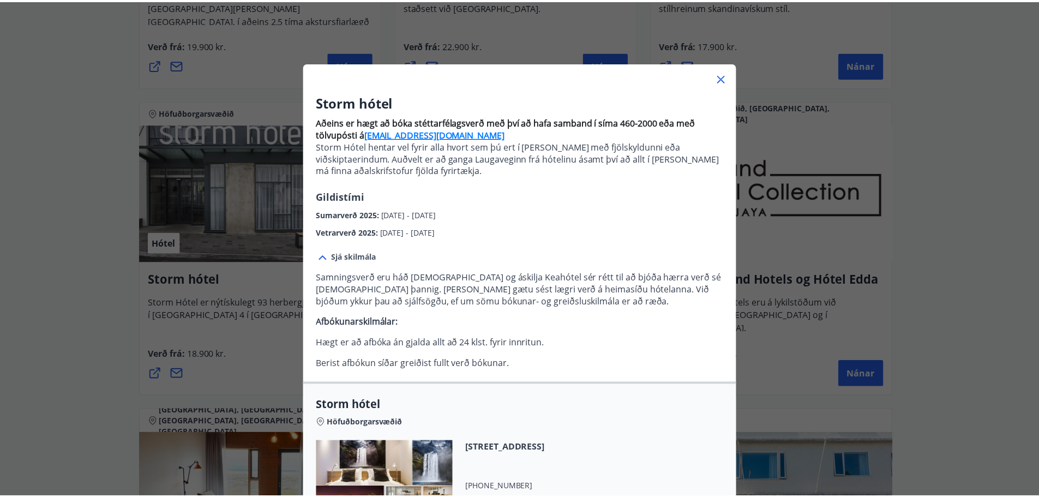
scroll to position [0, 0]
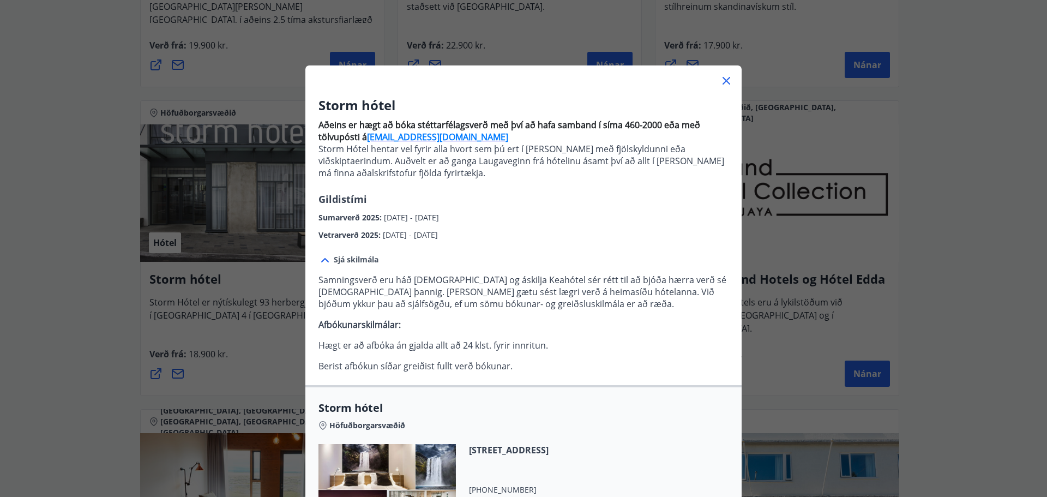
click at [720, 79] on icon at bounding box center [726, 80] width 13 height 13
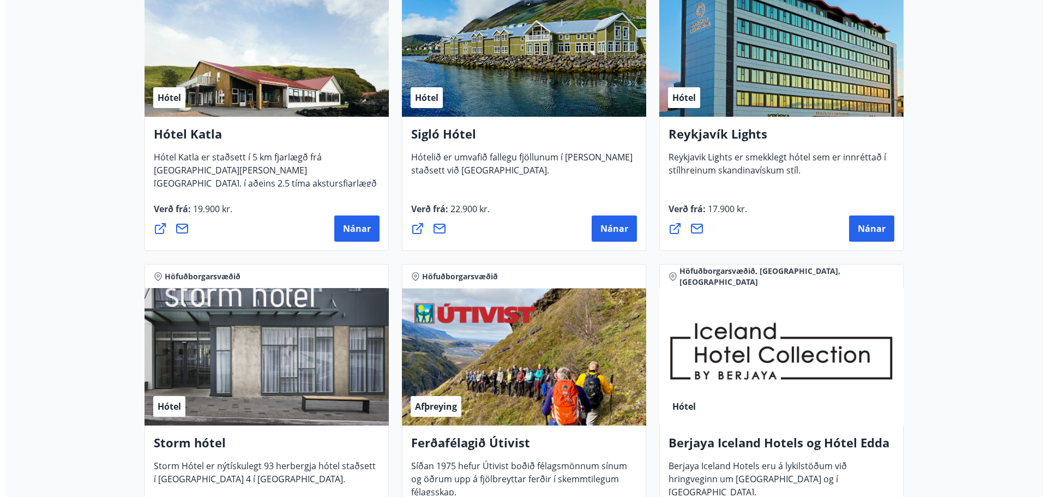
scroll to position [818, 0]
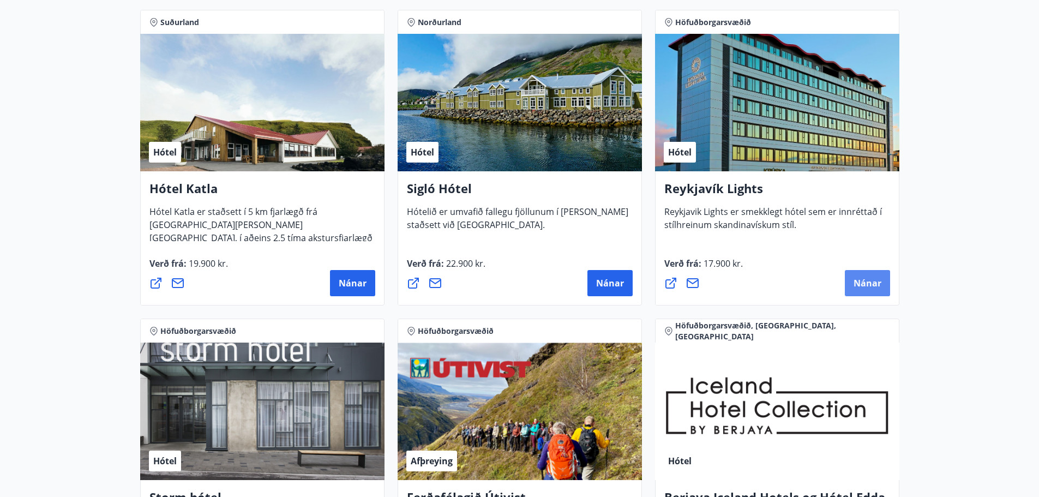
click at [867, 286] on span "Nánar" at bounding box center [867, 283] width 28 height 12
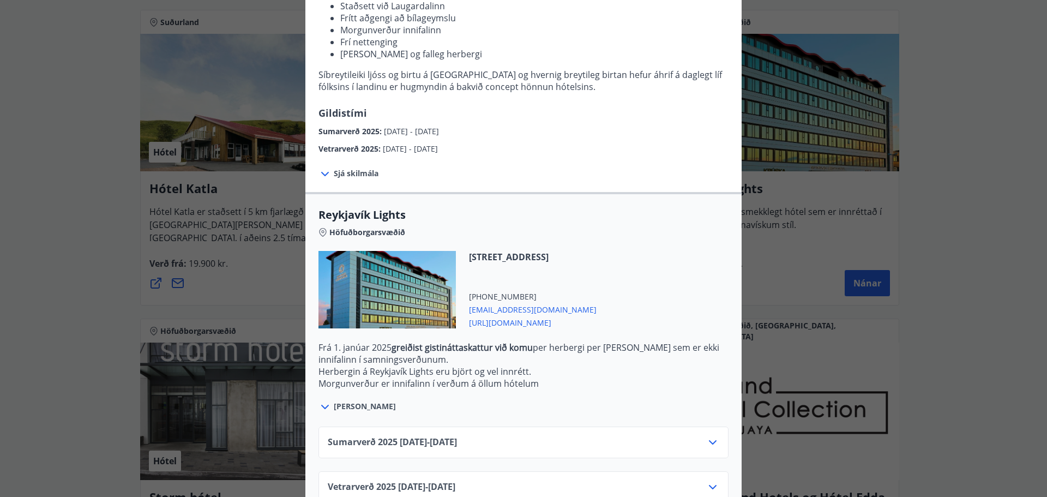
scroll to position [191, 0]
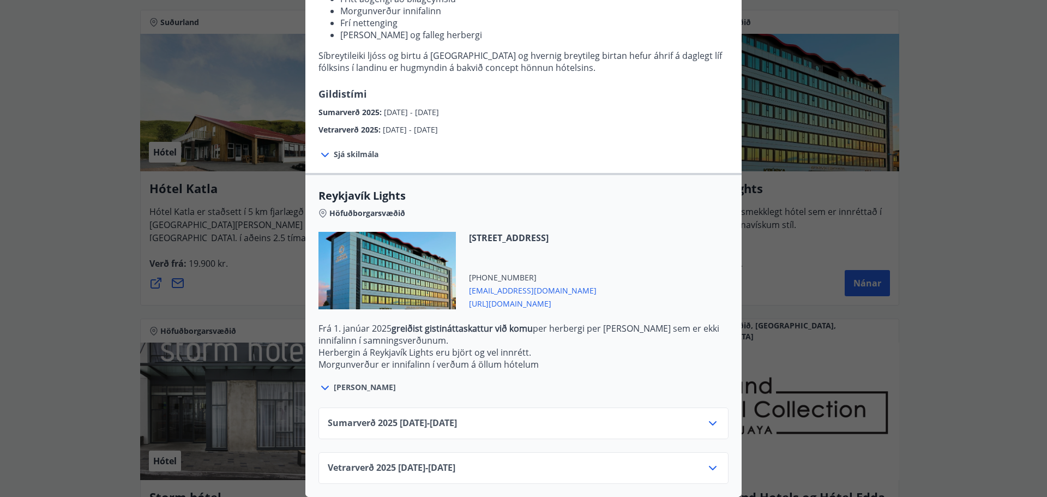
click at [706, 461] on icon at bounding box center [712, 467] width 13 height 13
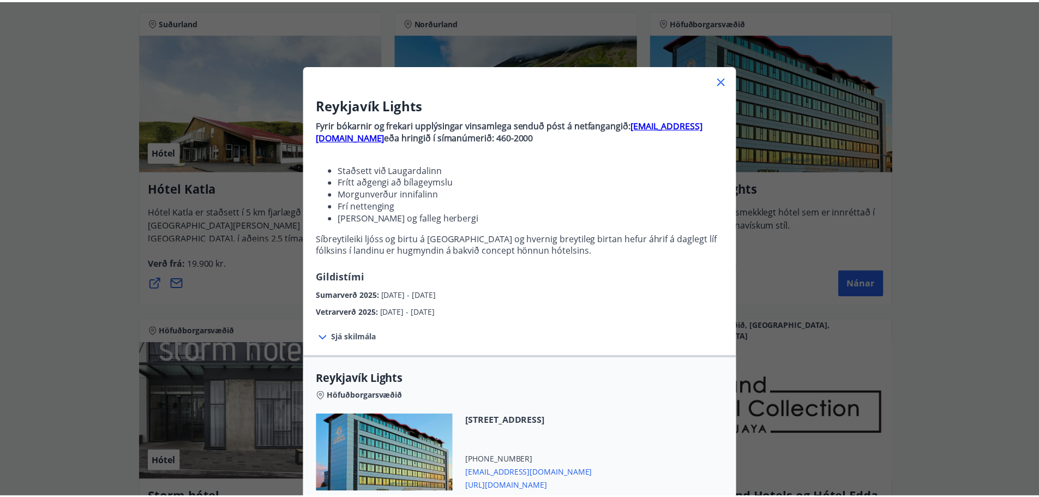
scroll to position [55, 0]
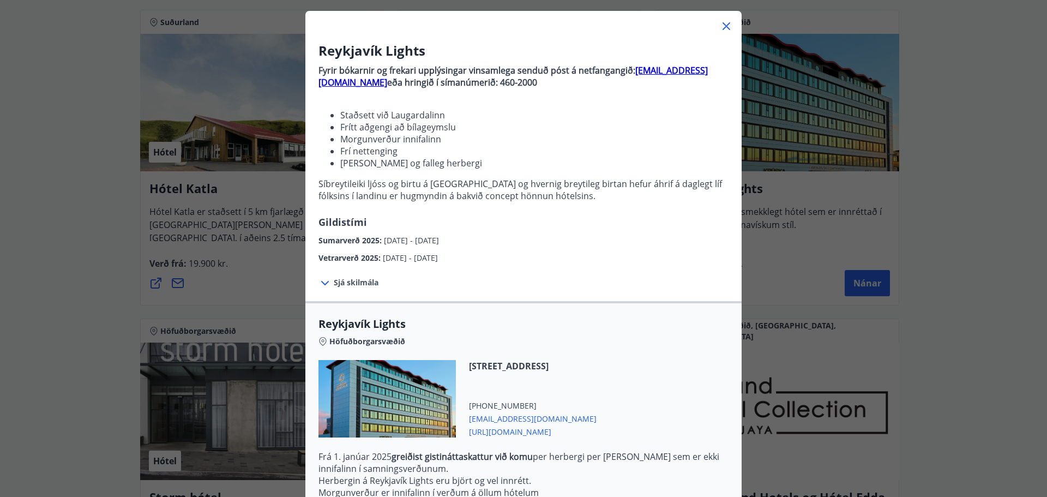
click at [725, 21] on icon at bounding box center [726, 26] width 13 height 13
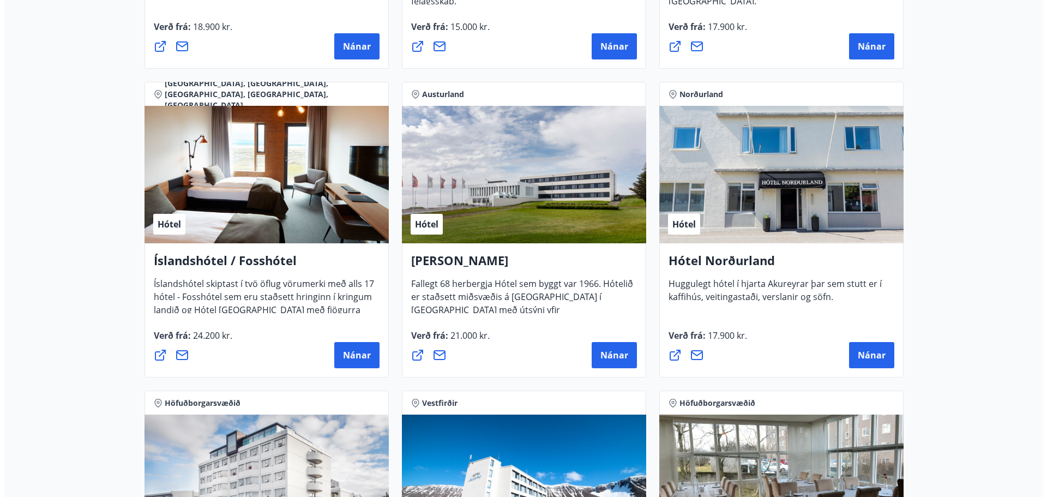
scroll to position [1418, 0]
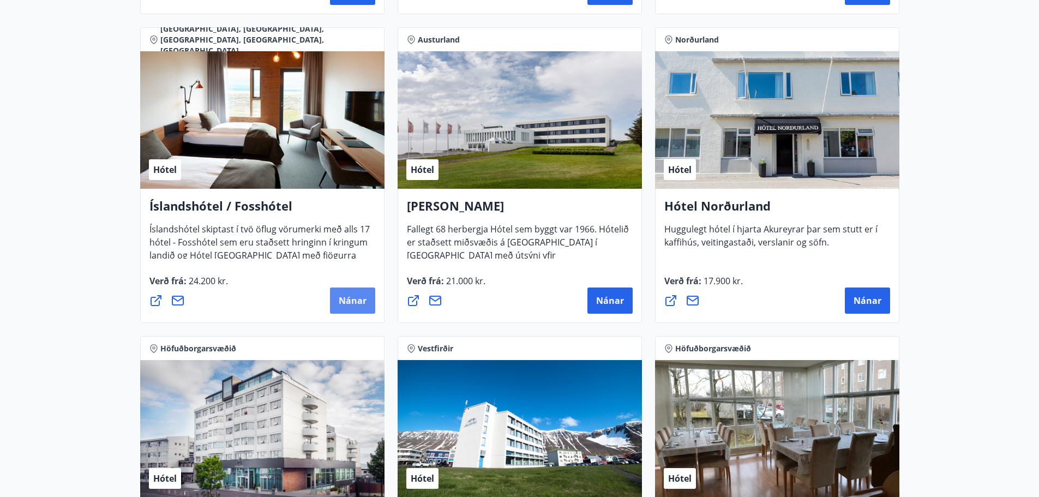
click at [352, 294] on button "Nánar" at bounding box center [352, 300] width 45 height 26
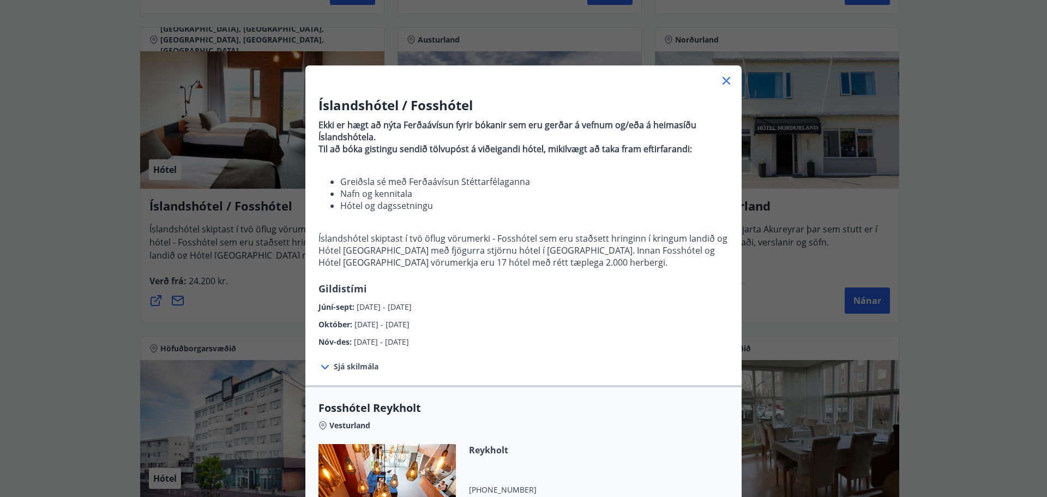
click at [326, 366] on icon at bounding box center [324, 366] width 13 height 13
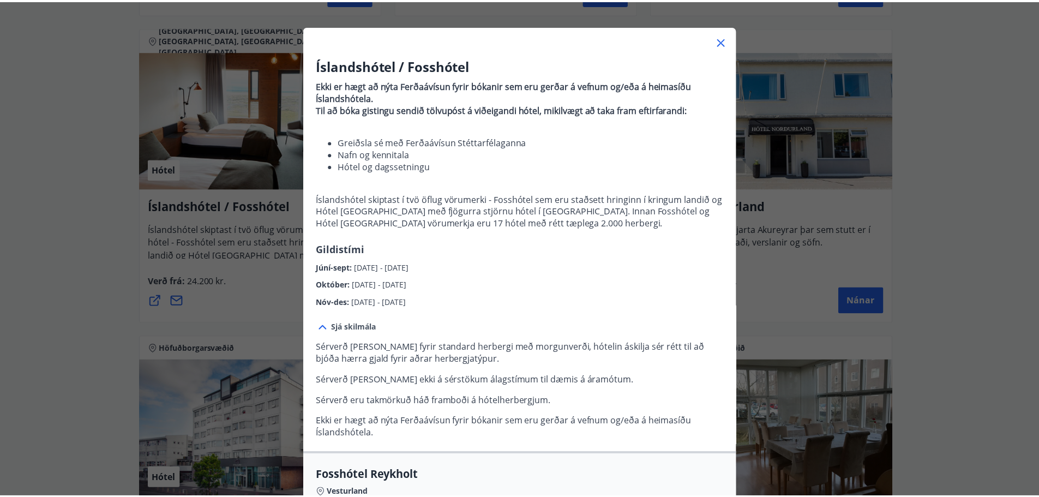
scroll to position [0, 0]
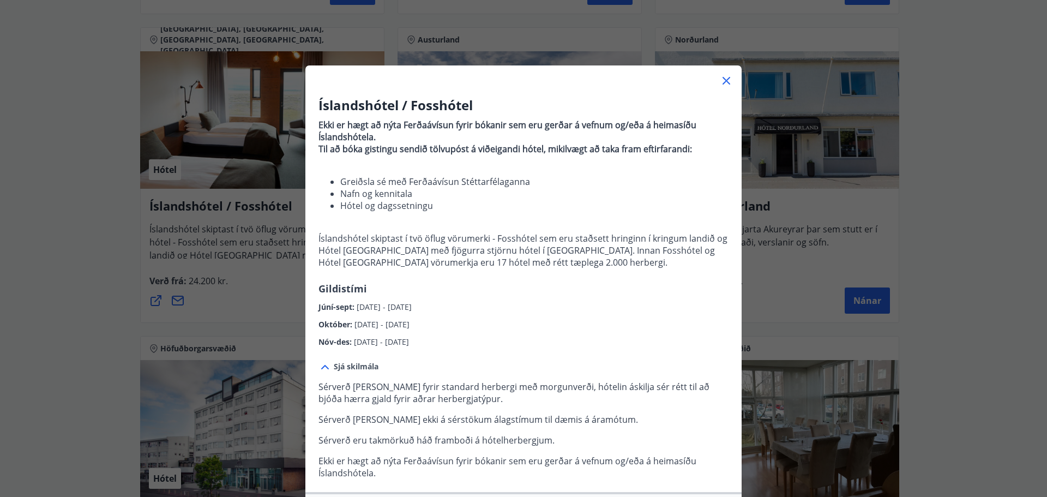
click at [720, 77] on icon at bounding box center [726, 80] width 13 height 13
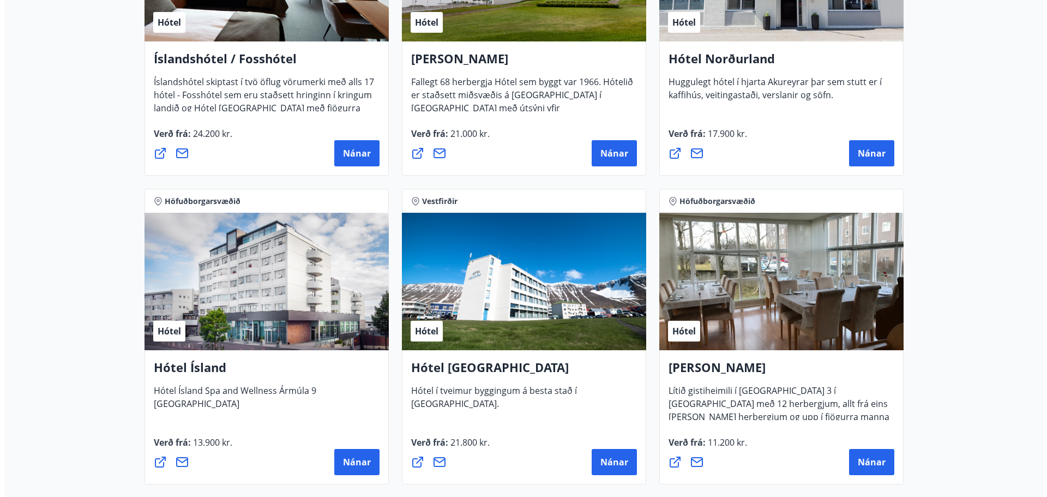
scroll to position [1581, 0]
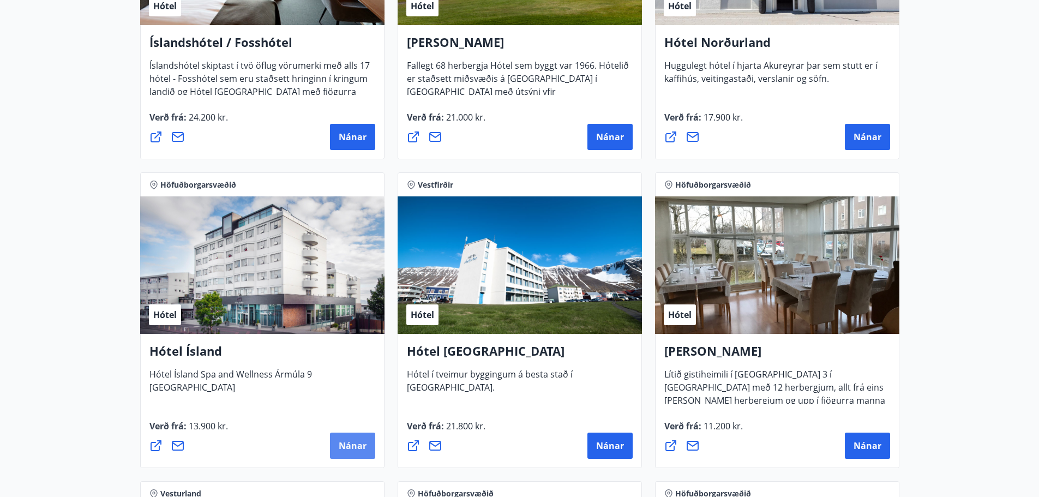
click at [343, 443] on span "Nánar" at bounding box center [353, 446] width 28 height 12
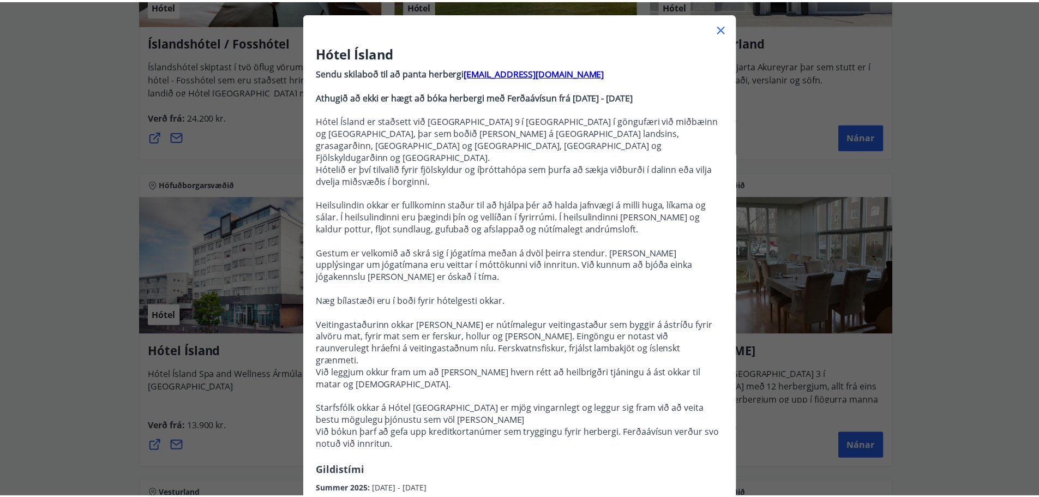
scroll to position [0, 0]
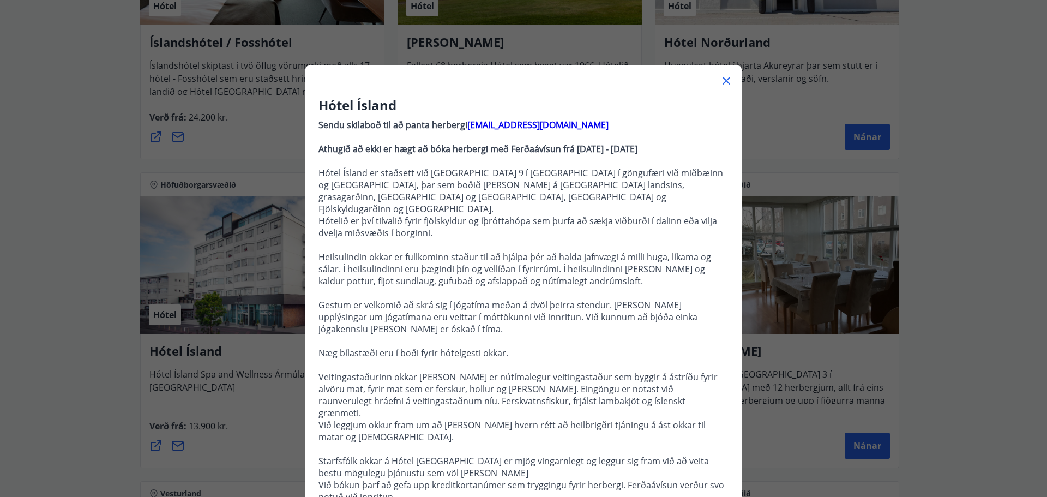
click at [720, 79] on icon at bounding box center [726, 80] width 13 height 13
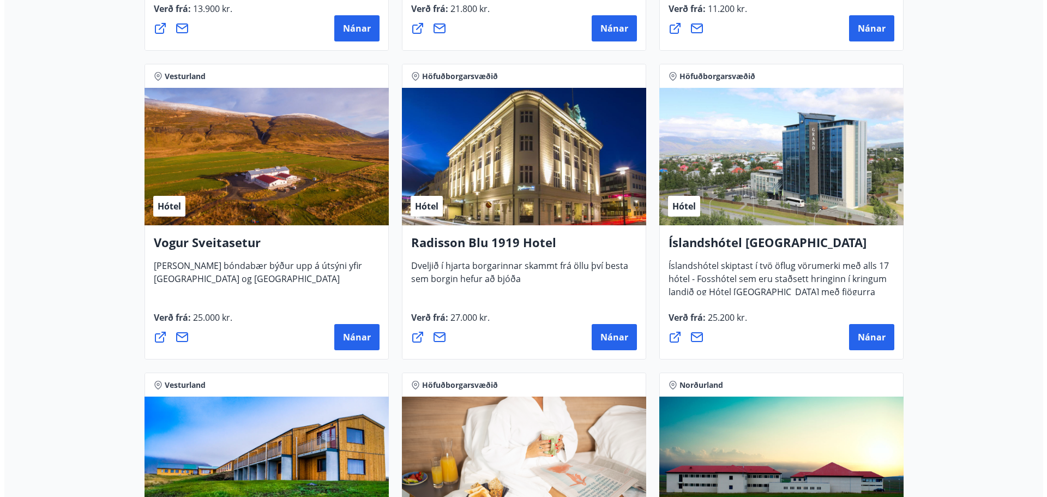
scroll to position [2018, 0]
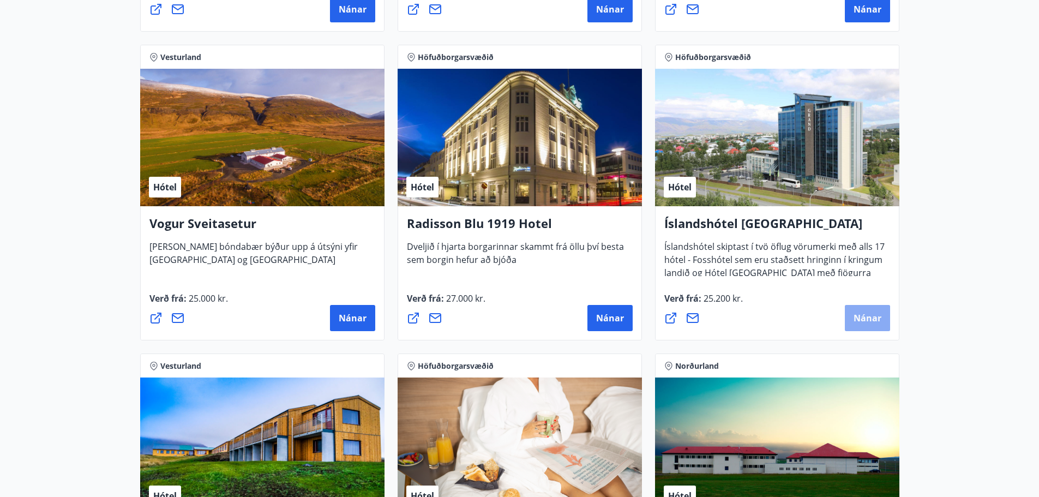
click at [880, 322] on span "Nánar" at bounding box center [867, 318] width 28 height 12
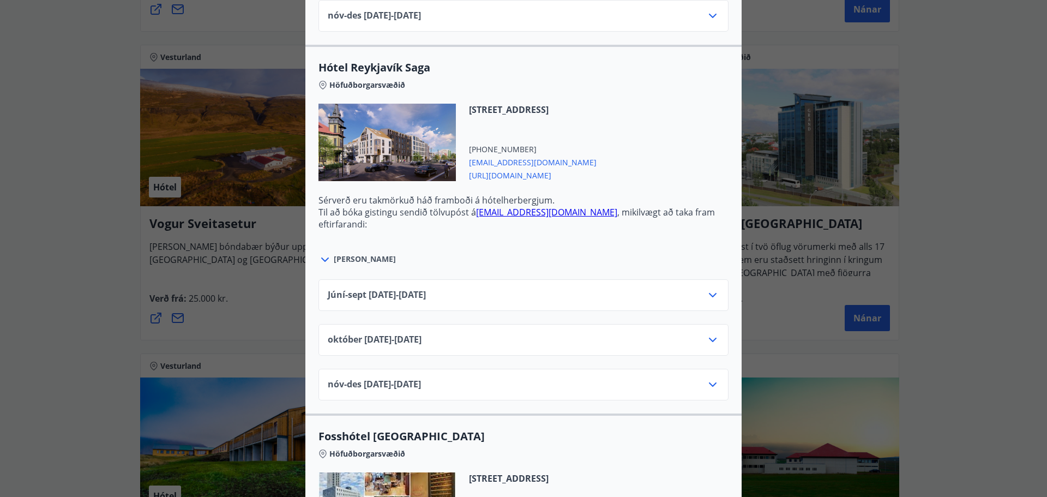
scroll to position [1058, 0]
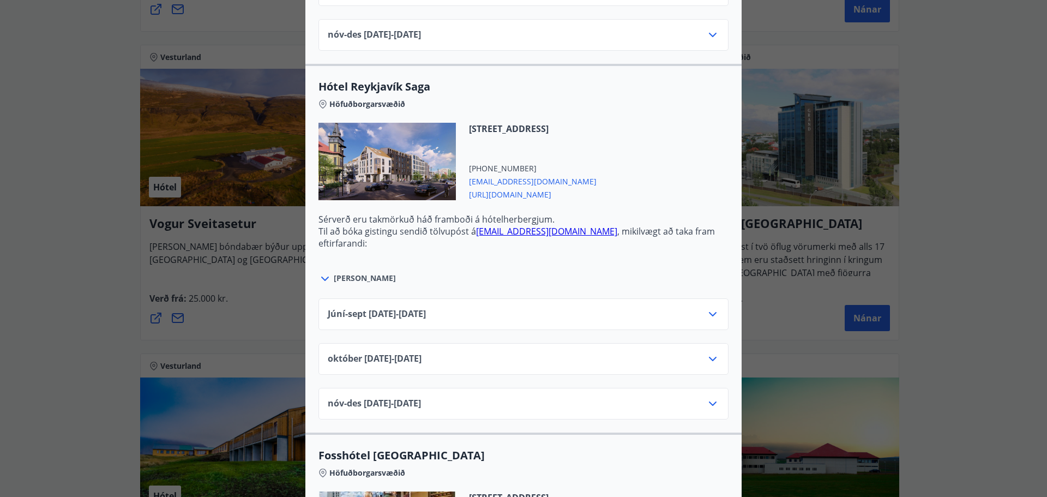
click at [706, 401] on icon at bounding box center [712, 403] width 13 height 13
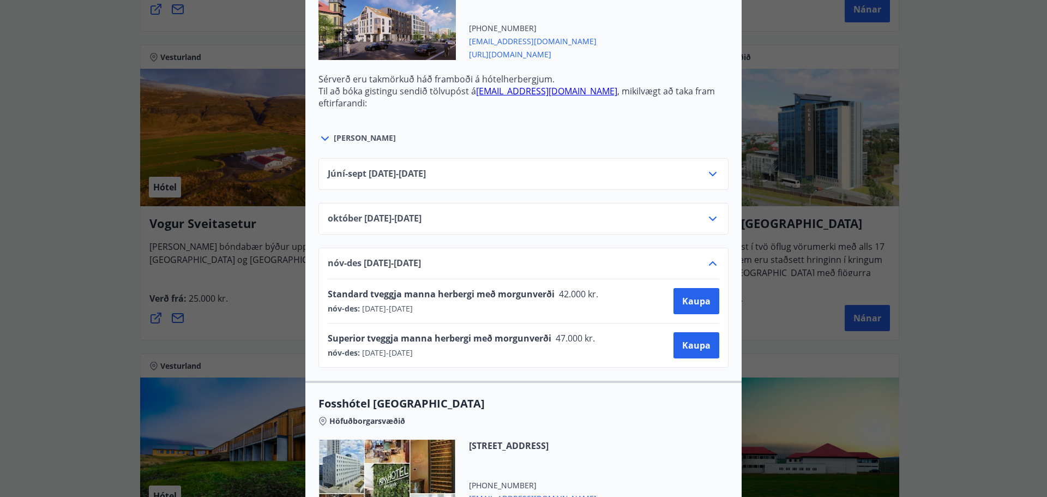
scroll to position [1222, 0]
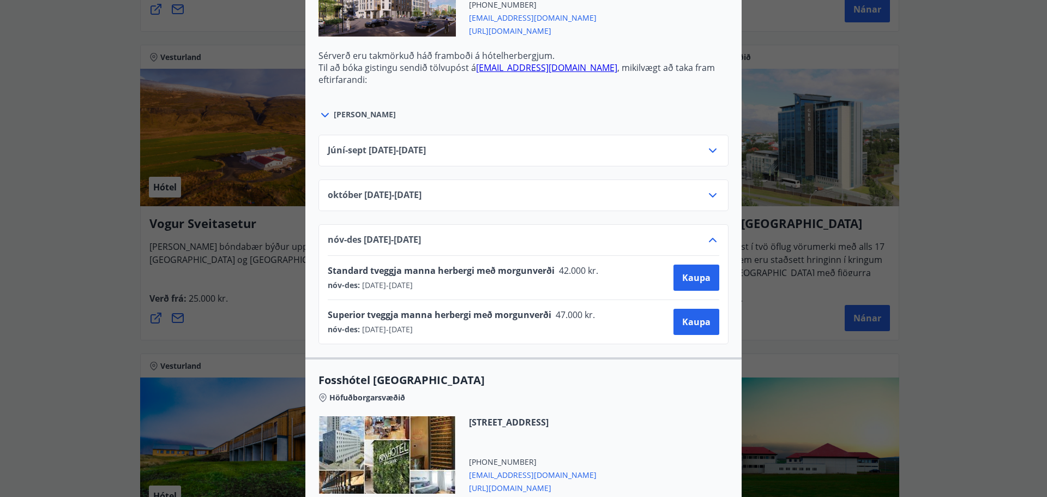
click at [706, 196] on icon at bounding box center [712, 195] width 13 height 13
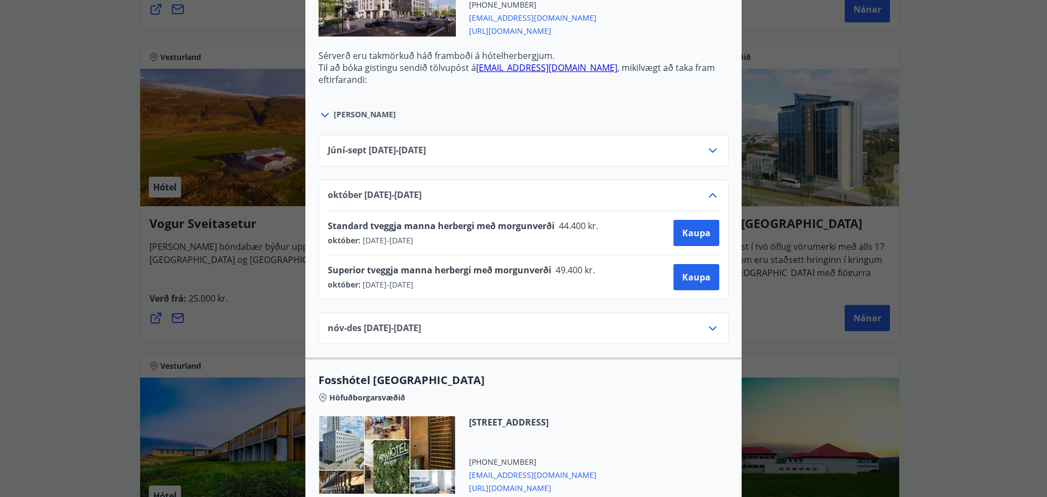
click at [709, 194] on icon at bounding box center [713, 195] width 8 height 4
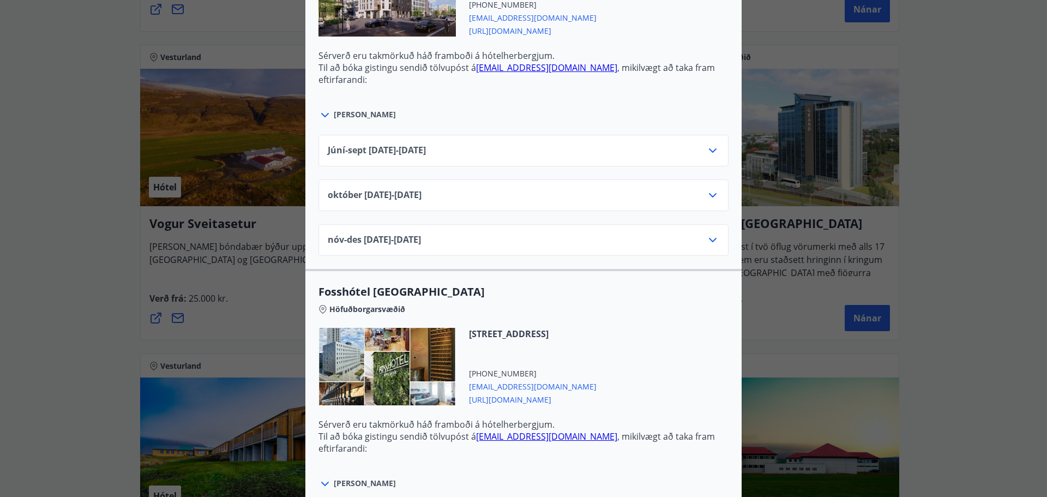
click at [709, 152] on icon at bounding box center [713, 150] width 8 height 4
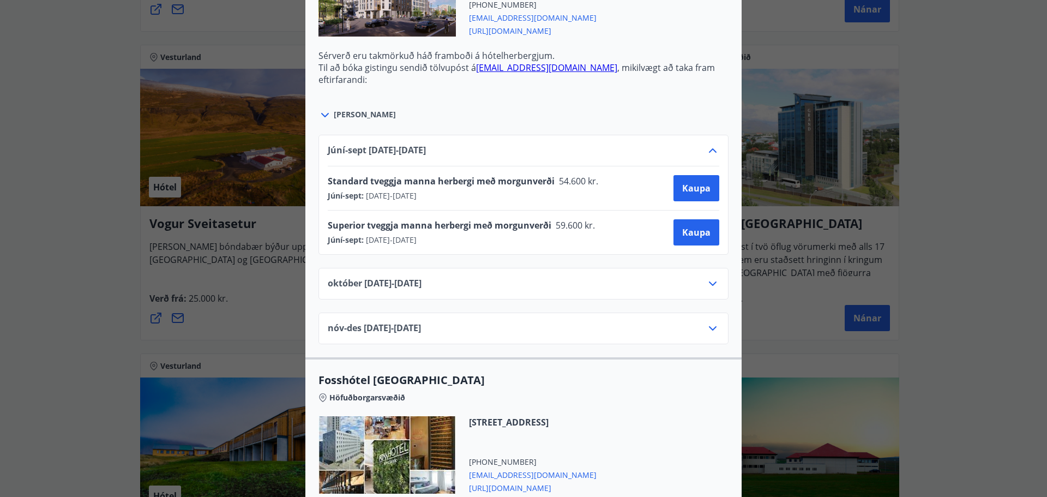
click at [712, 150] on icon at bounding box center [712, 150] width 13 height 13
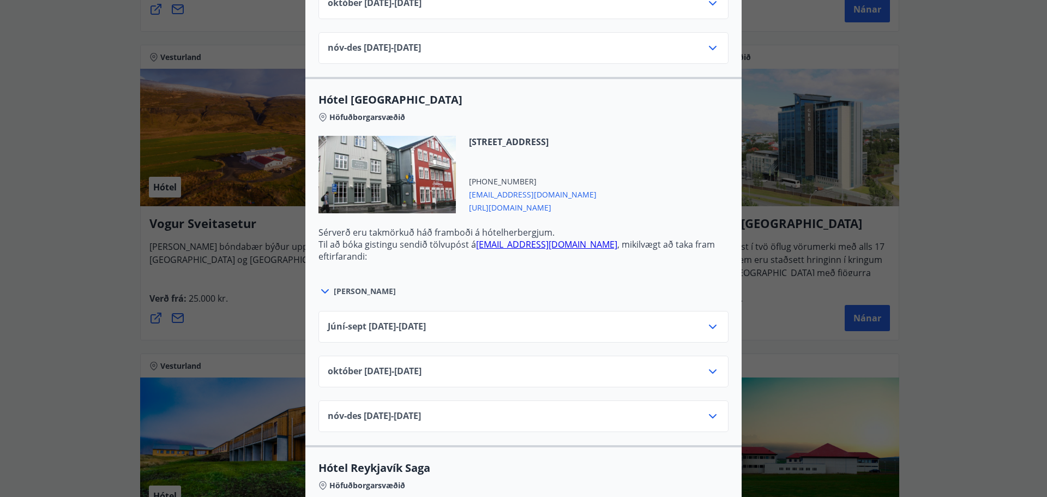
scroll to position [676, 0]
click at [700, 413] on div "nóv-[DATE]11.25 - [DATE]" at bounding box center [524, 421] width 392 height 22
click at [706, 413] on icon at bounding box center [712, 416] width 13 height 13
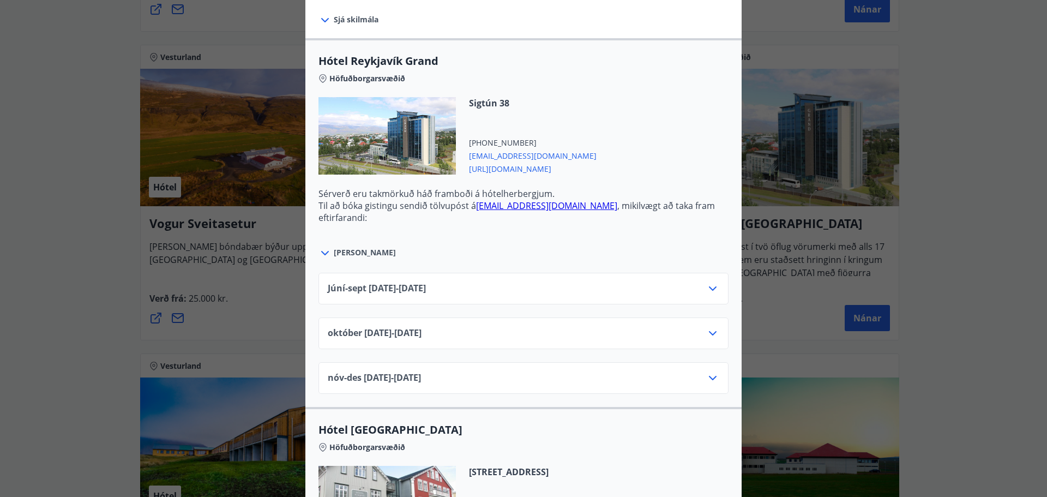
scroll to position [404, 0]
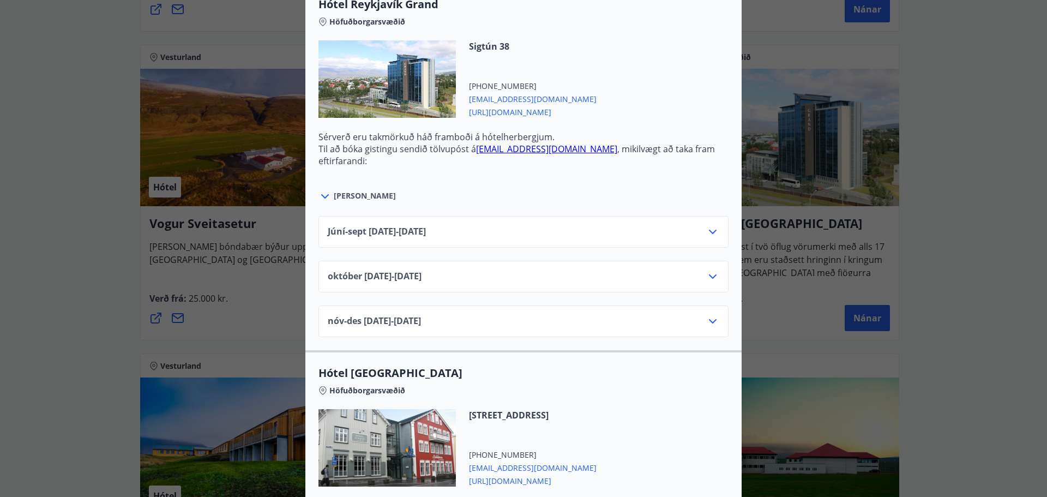
click at [707, 320] on icon at bounding box center [712, 321] width 13 height 13
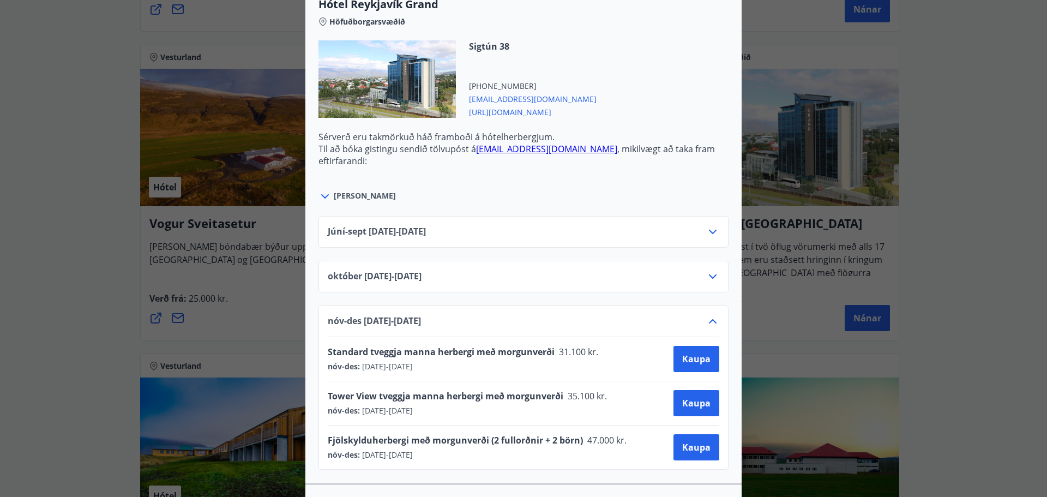
click at [707, 320] on icon at bounding box center [712, 321] width 13 height 13
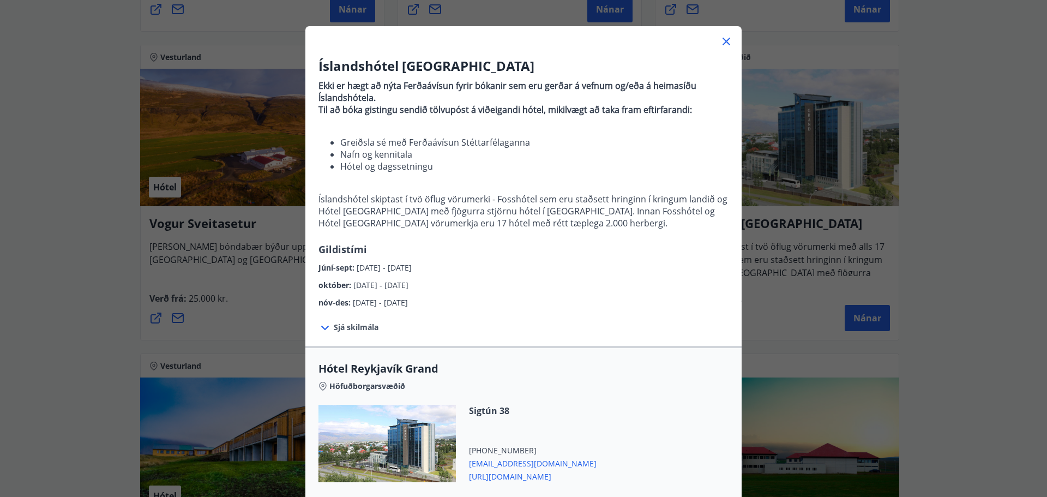
scroll to position [22, 0]
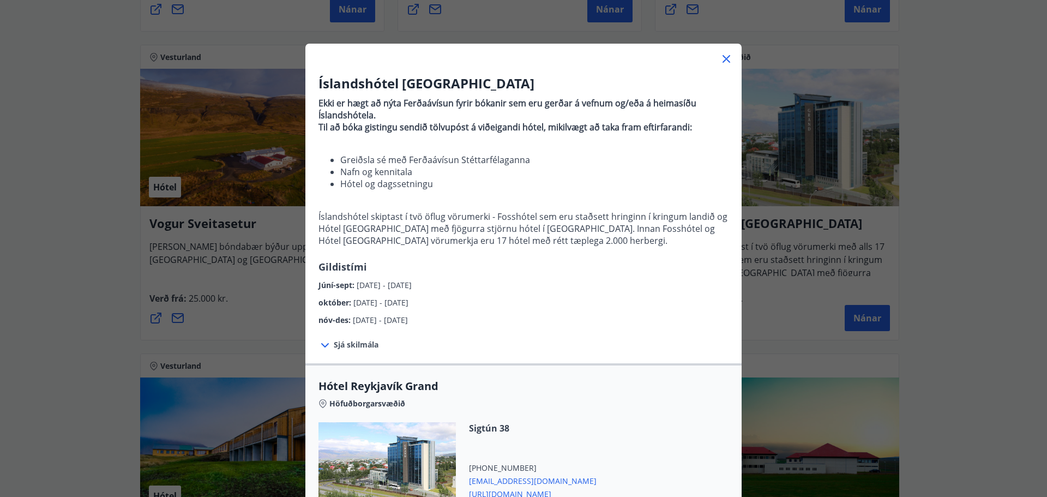
click at [723, 54] on icon at bounding box center [726, 58] width 13 height 13
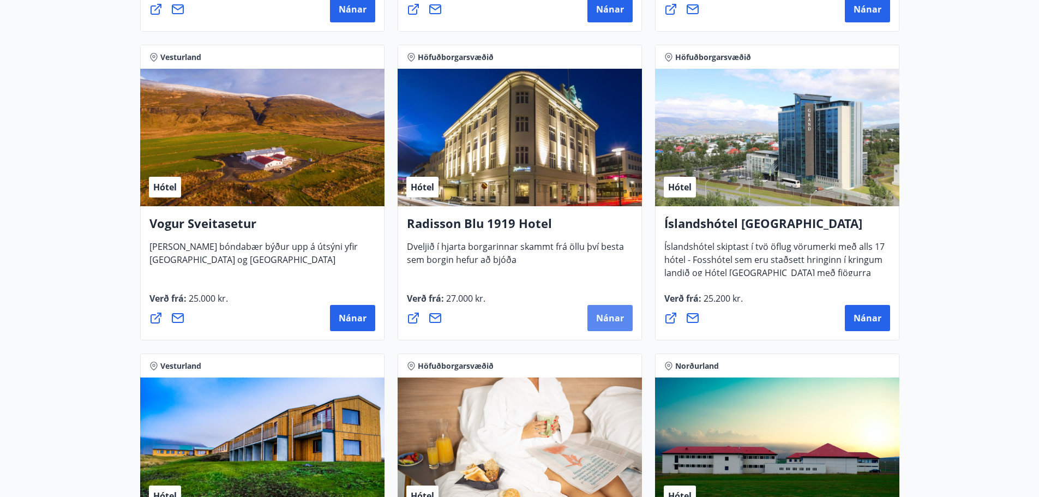
click at [606, 322] on span "Nánar" at bounding box center [610, 318] width 28 height 12
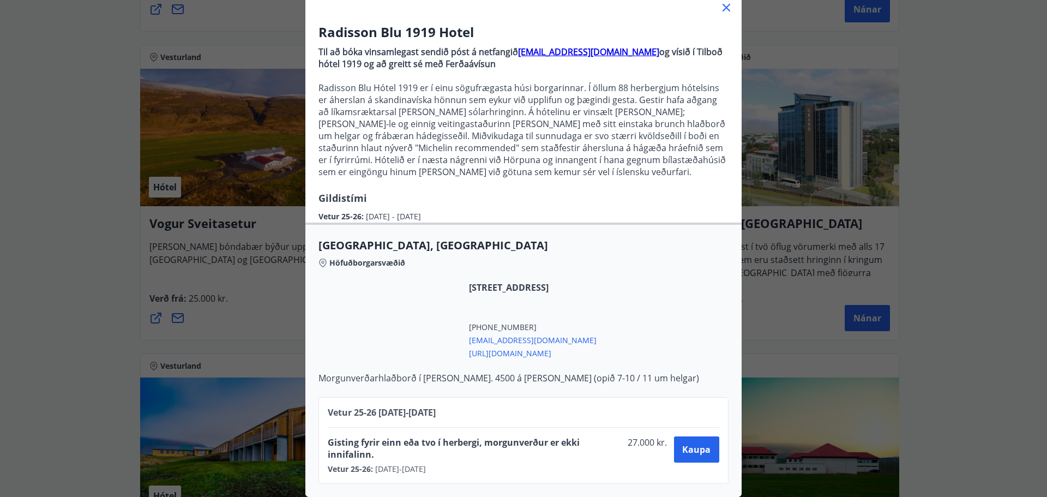
scroll to position [81, 0]
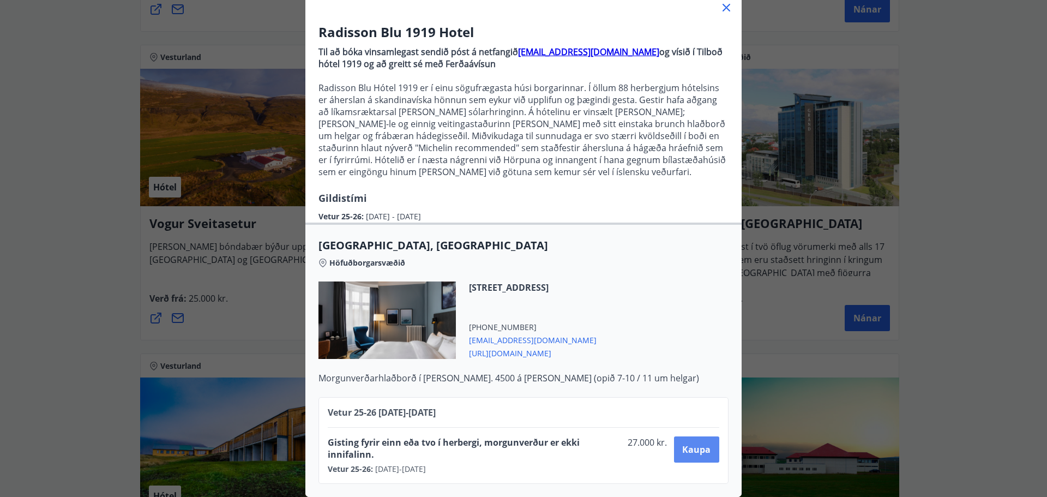
click at [692, 443] on span "Kaupa" at bounding box center [696, 449] width 28 height 12
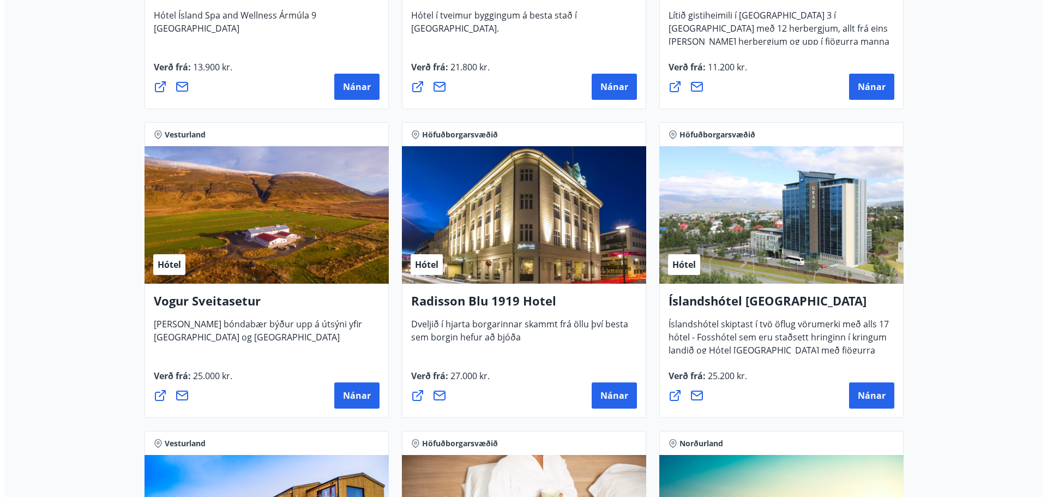
scroll to position [1965, 0]
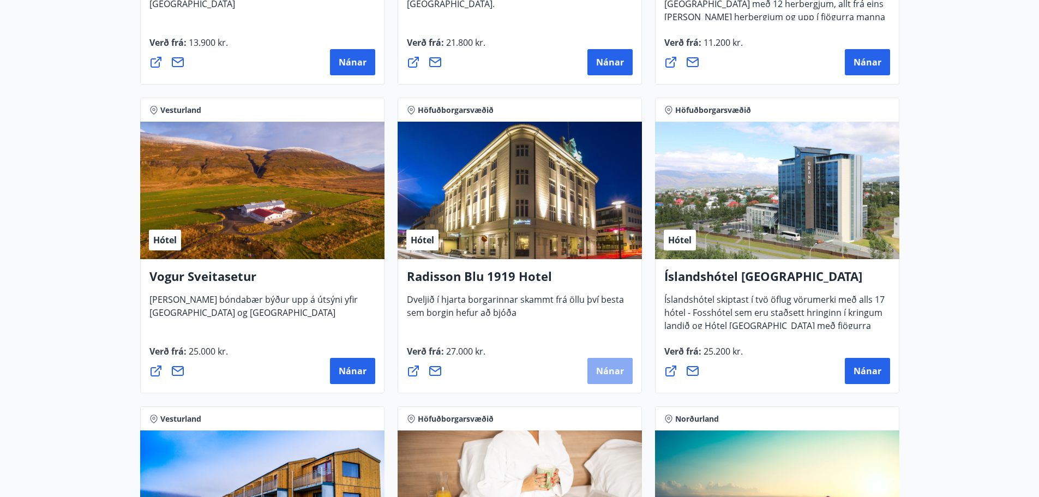
click at [605, 366] on span "Nánar" at bounding box center [610, 371] width 28 height 12
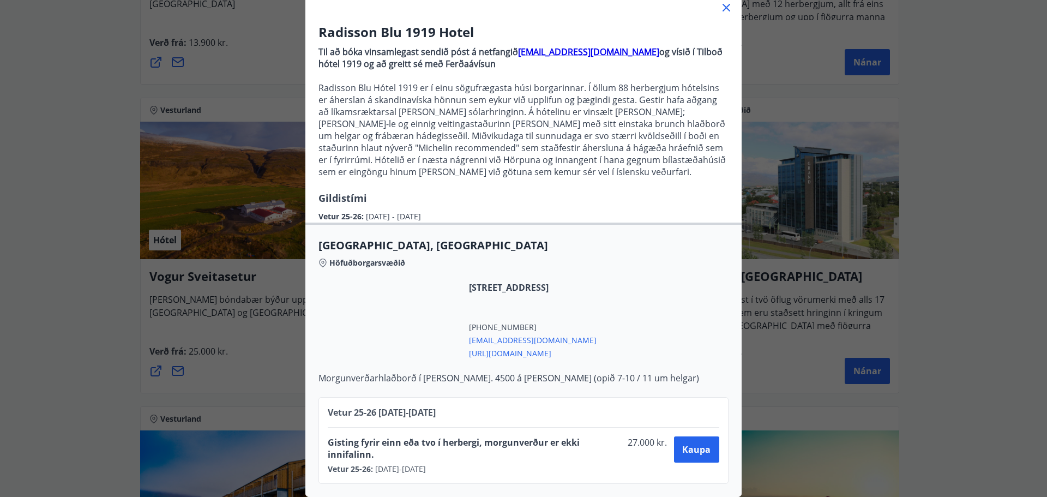
scroll to position [81, 0]
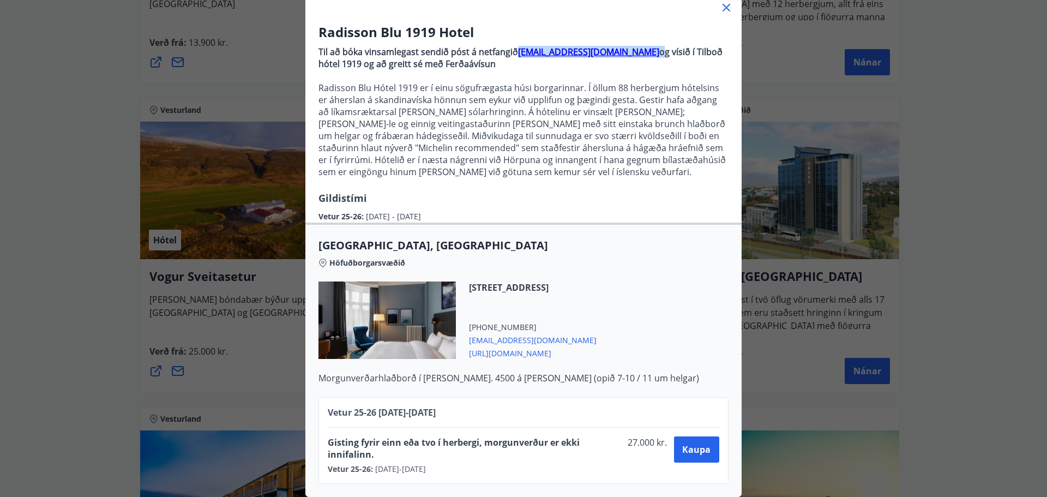
drag, startPoint x: 671, startPoint y: 43, endPoint x: 513, endPoint y: 44, distance: 158.7
click at [513, 46] on p "Til að bóka vinsamlegast sendið póst á netfangið [EMAIL_ADDRESS][DOMAIN_NAME] o…" at bounding box center [523, 58] width 410 height 24
copy p "[EMAIL_ADDRESS][DOMAIN_NAME]"
drag, startPoint x: 385, startPoint y: 55, endPoint x: 303, endPoint y: 52, distance: 82.4
click at [305, 52] on div "Radisson Blu 1919 Hotel Til að bóka vinsamlegast sendið póst á netfangið [EMAIL…" at bounding box center [523, 123] width 436 height 200
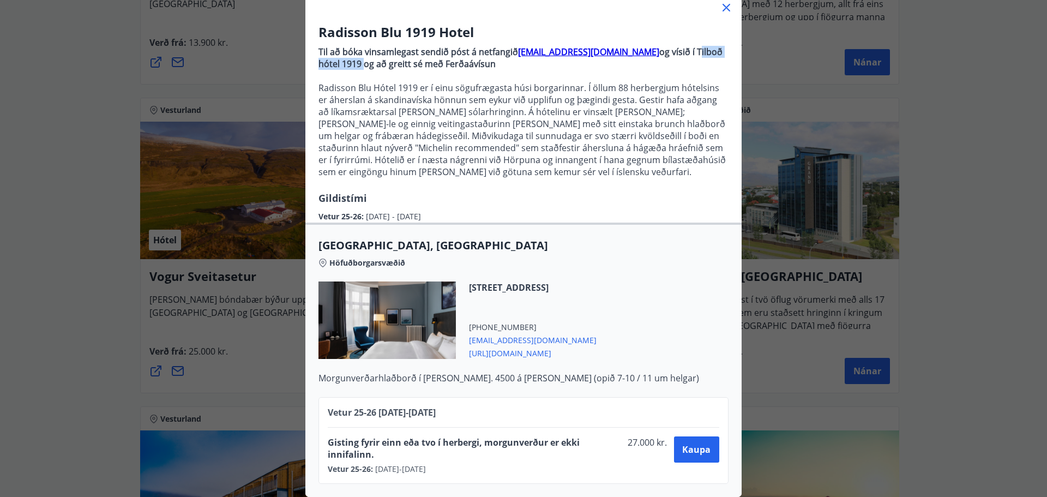
copy strong "Tilboð hótel 1919"
click at [401, 57] on strong "og vísið í Tilboð hótel 1919 og að greitt sé með Ferðaávísun" at bounding box center [520, 58] width 404 height 24
click at [550, 346] on span "[URL][DOMAIN_NAME]" at bounding box center [533, 352] width 128 height 13
click at [419, 111] on p "Radisson Blu Hótel 1919 er í einu sögufrægasta húsi borgarinnar. Í öllum 88 her…" at bounding box center [523, 130] width 410 height 96
click at [355, 28] on h3 "Radisson Blu 1919 Hotel" at bounding box center [523, 32] width 410 height 19
